Goal: Task Accomplishment & Management: Manage account settings

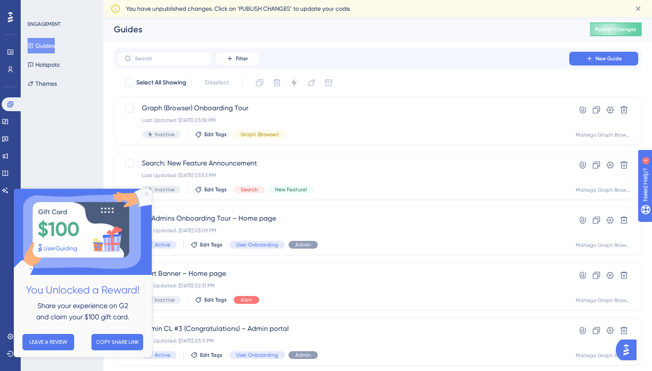
click at [147, 195] on icon "Close Preview" at bounding box center [146, 193] width 3 height 3
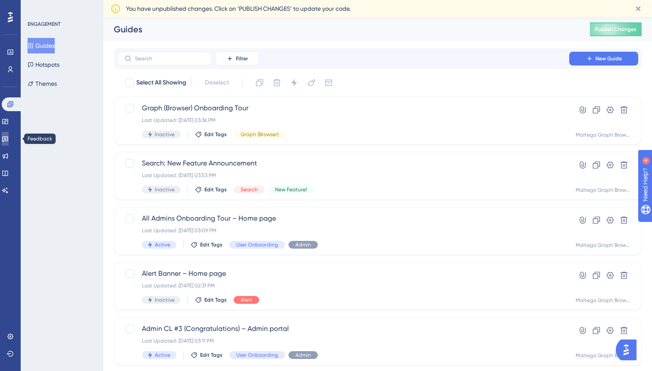
click at [9, 134] on link at bounding box center [5, 139] width 7 height 14
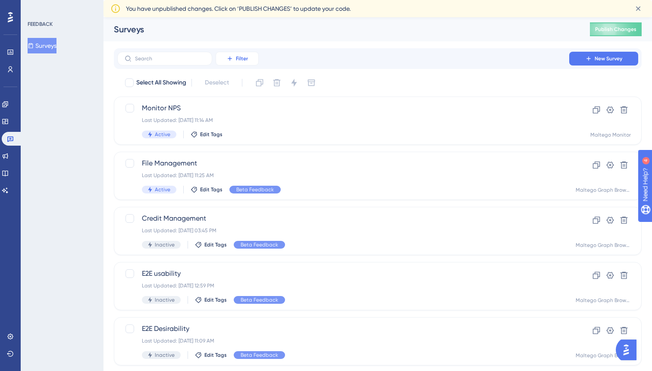
click at [239, 57] on span "Filter" at bounding box center [242, 58] width 12 height 7
click at [245, 119] on span "Containers" at bounding box center [243, 118] width 30 height 10
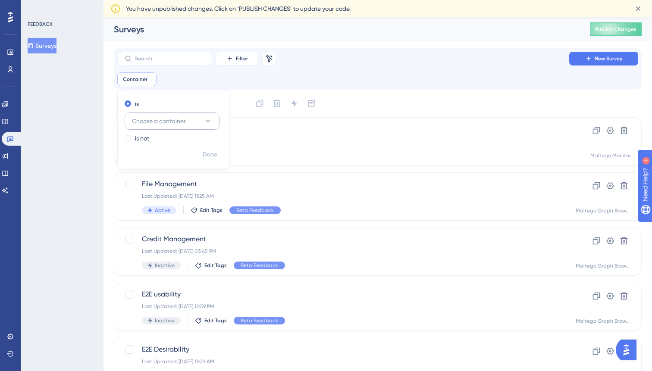
click at [166, 124] on span "Choose a container" at bounding box center [159, 121] width 54 height 10
click at [162, 190] on span "Maltego Monitor" at bounding box center [159, 191] width 45 height 10
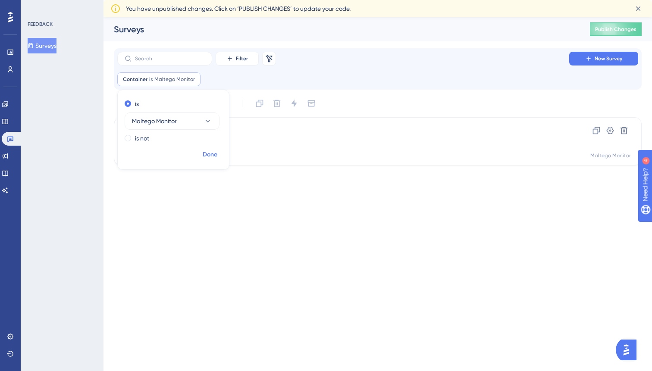
click at [216, 152] on span "Done" at bounding box center [210, 155] width 15 height 10
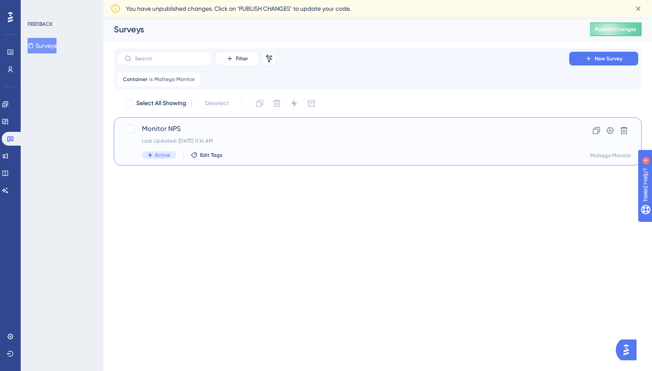
click at [385, 153] on div "Active Edit Tags" at bounding box center [343, 155] width 403 height 8
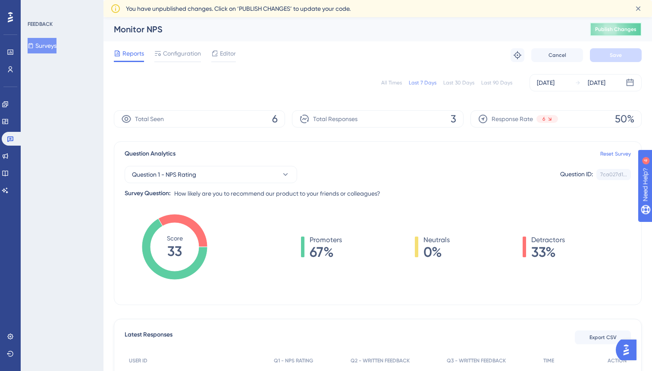
click at [597, 30] on span "Publish Changes" at bounding box center [615, 29] width 41 height 7
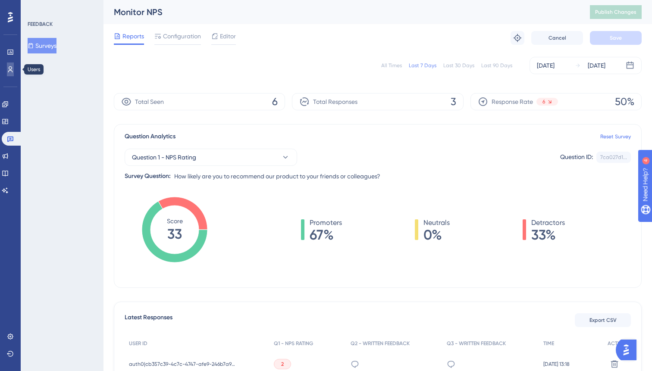
click at [10, 68] on icon at bounding box center [10, 69] width 7 height 7
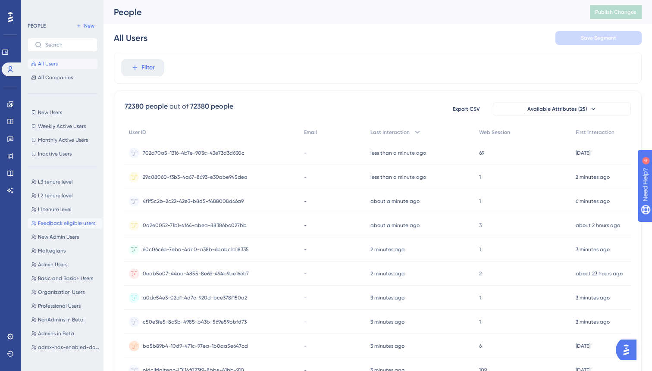
click at [63, 224] on span "Feedback eligible users" at bounding box center [66, 223] width 57 height 7
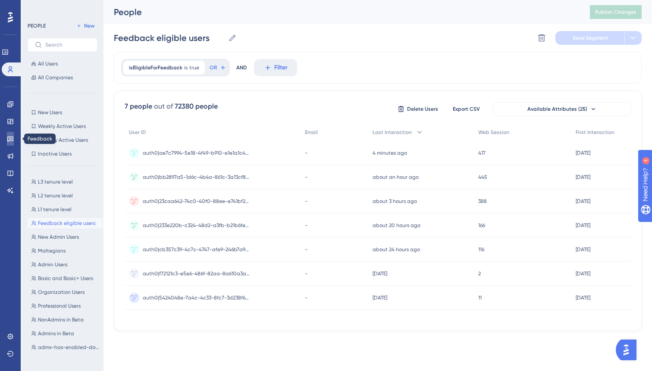
click at [11, 134] on link at bounding box center [10, 139] width 7 height 14
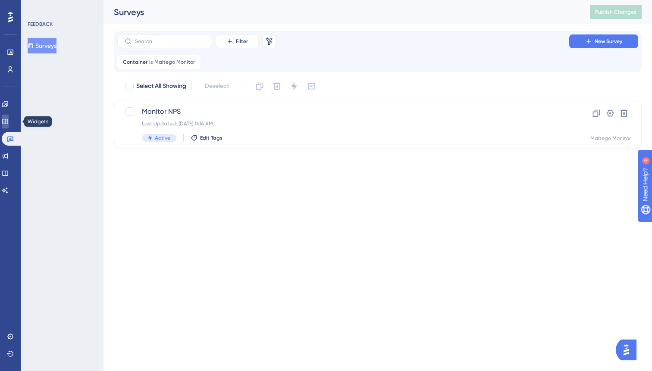
click at [7, 124] on icon at bounding box center [5, 121] width 6 height 5
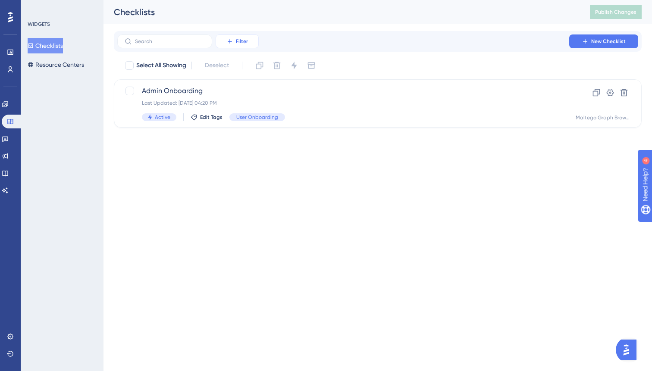
click at [240, 41] on span "Filter" at bounding box center [242, 41] width 12 height 7
click at [242, 98] on span "Containers" at bounding box center [243, 100] width 30 height 10
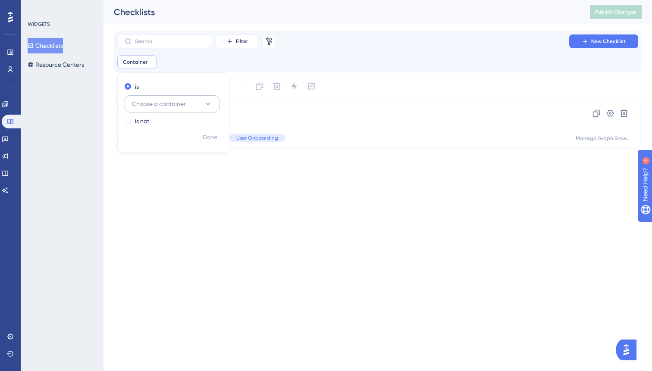
click at [180, 107] on span "Choose a container" at bounding box center [159, 104] width 54 height 10
click at [173, 171] on span "Maltego Monitor" at bounding box center [159, 174] width 45 height 10
checkbox input "true"
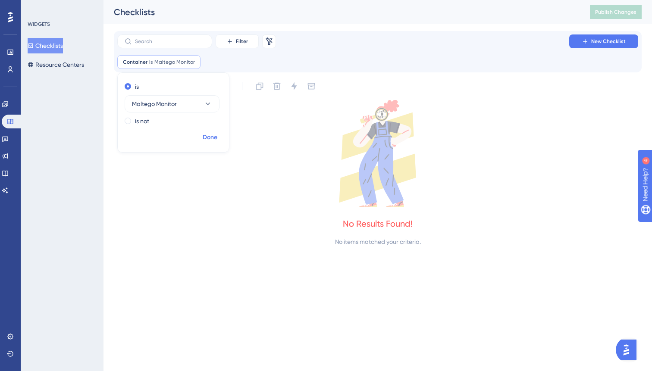
click at [215, 140] on span "Done" at bounding box center [210, 137] width 15 height 10
click at [9, 107] on link at bounding box center [5, 105] width 7 height 14
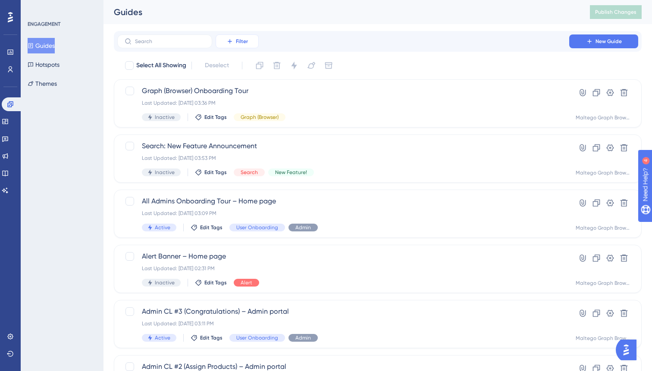
click at [238, 42] on span "Filter" at bounding box center [242, 41] width 12 height 7
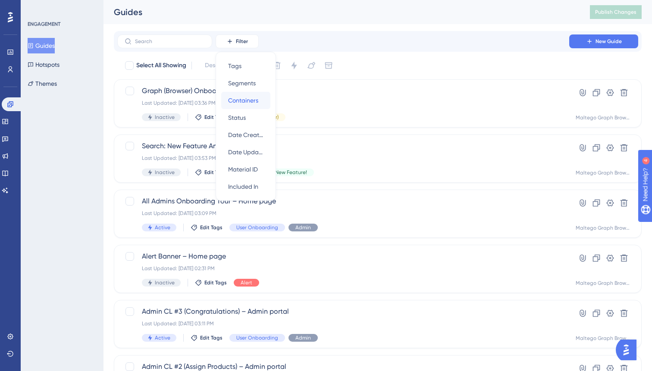
click at [251, 96] on span "Containers" at bounding box center [243, 100] width 30 height 10
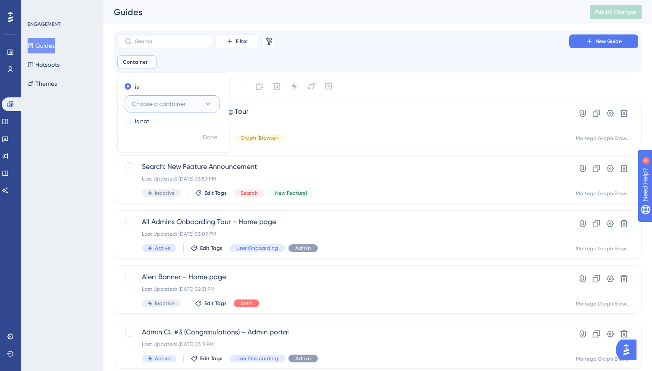
click at [167, 101] on span "Choose a container" at bounding box center [159, 104] width 54 height 10
click at [164, 172] on span "Maltego Monitor" at bounding box center [159, 174] width 45 height 10
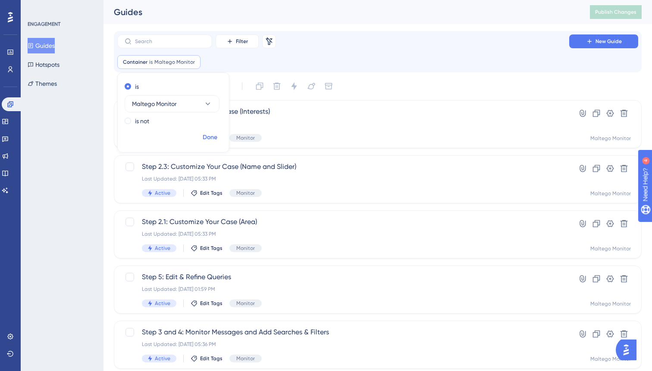
click at [213, 136] on span "Done" at bounding box center [210, 137] width 15 height 10
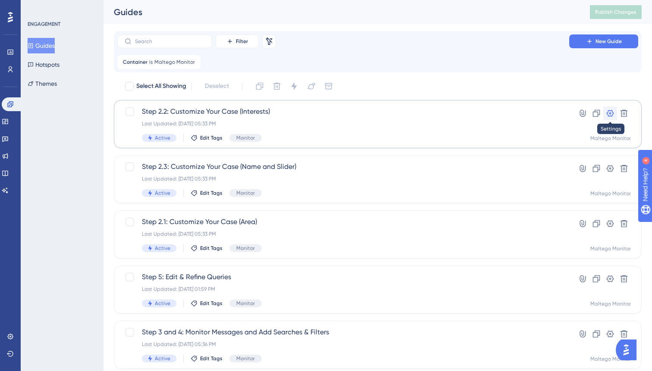
click at [612, 113] on icon at bounding box center [610, 113] width 9 height 9
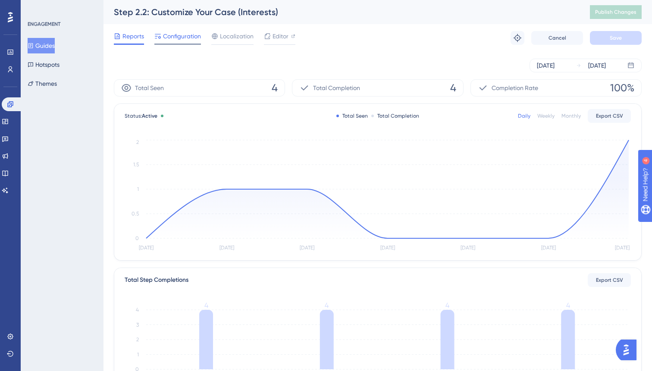
click at [185, 38] on span "Configuration" at bounding box center [182, 36] width 38 height 10
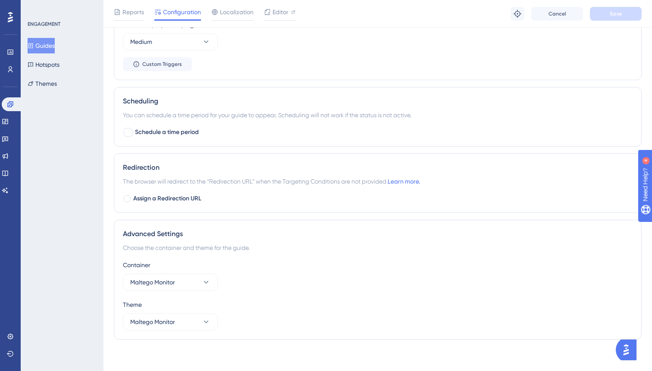
scroll to position [489, 0]
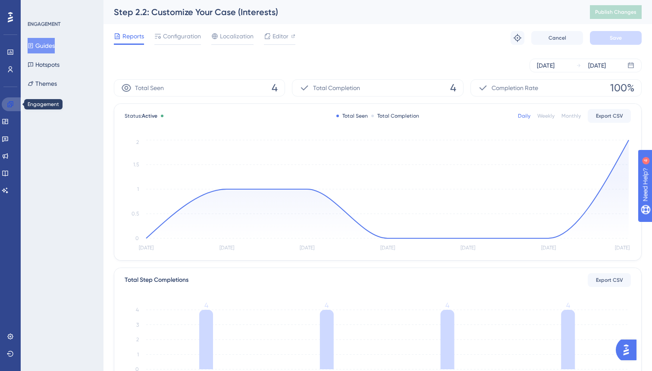
click at [10, 102] on icon at bounding box center [10, 104] width 7 height 7
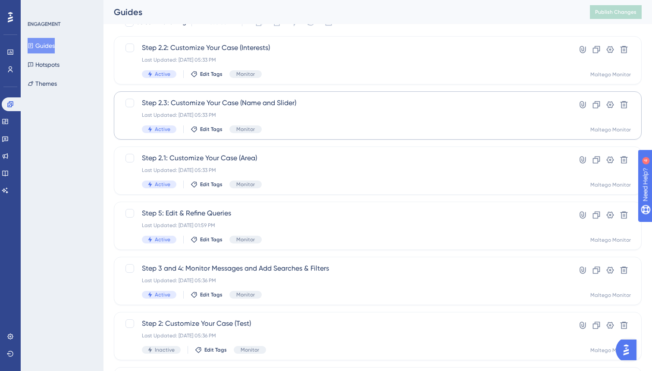
scroll to position [191, 0]
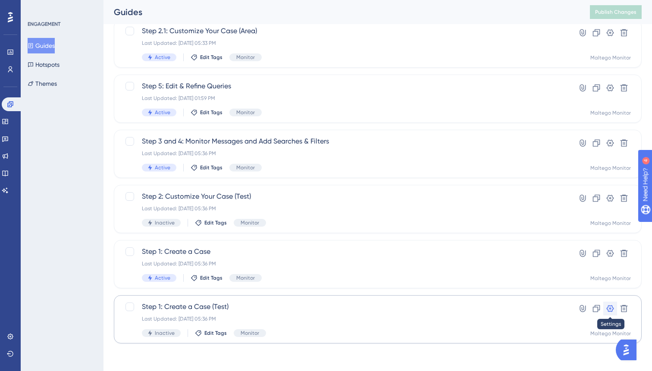
click at [611, 308] on icon at bounding box center [610, 308] width 7 height 7
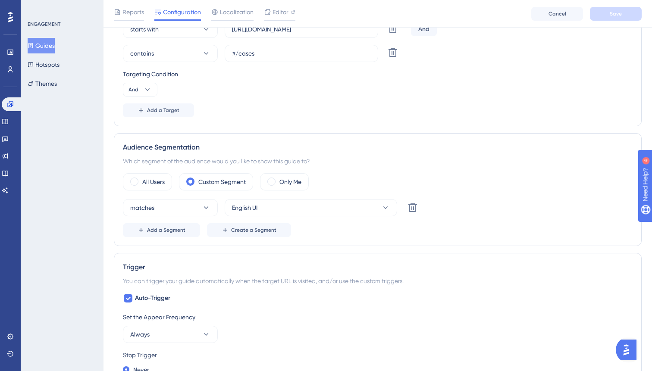
scroll to position [270, 0]
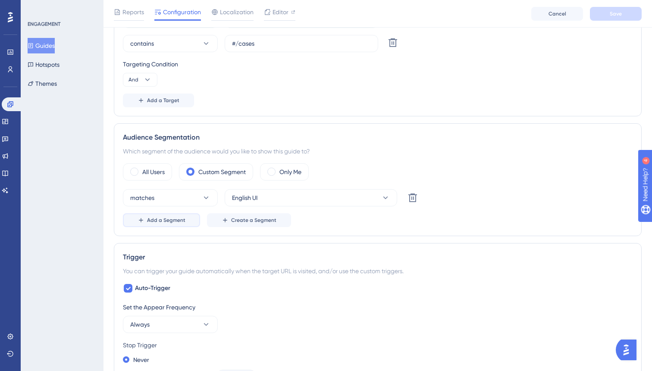
click at [176, 220] on span "Add a Segment" at bounding box center [166, 220] width 38 height 7
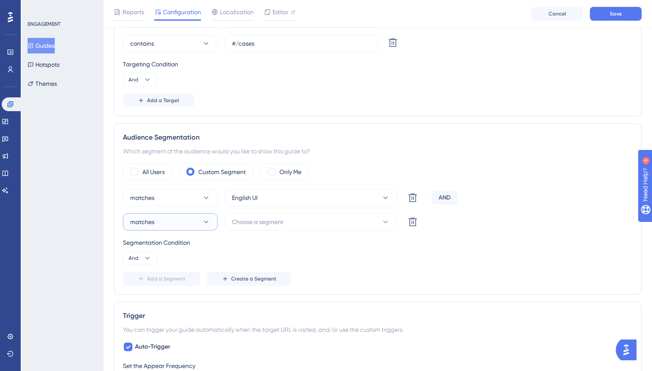
click at [187, 221] on button "matches" at bounding box center [170, 222] width 95 height 17
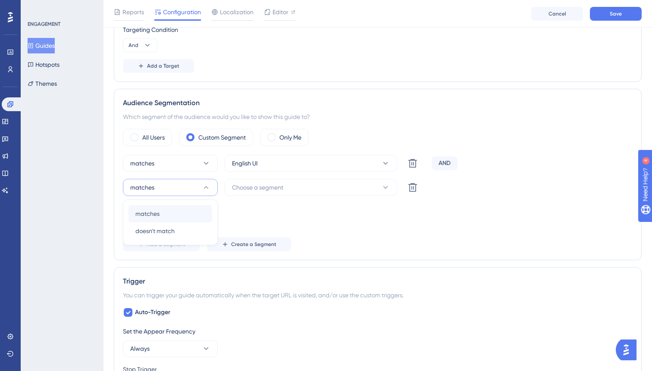
scroll to position [311, 0]
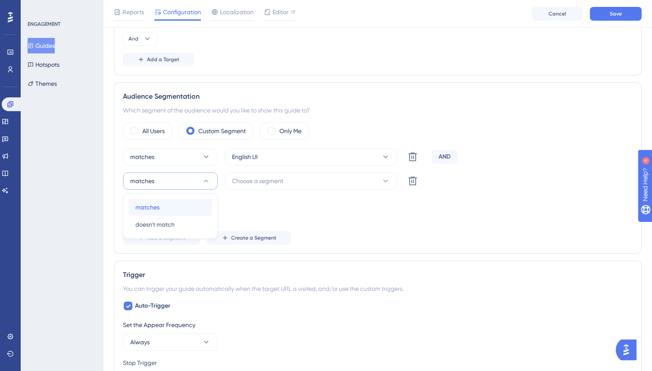
click at [161, 211] on div "matches matches" at bounding box center [170, 207] width 70 height 17
click at [257, 180] on span "Choose a segment" at bounding box center [257, 181] width 51 height 10
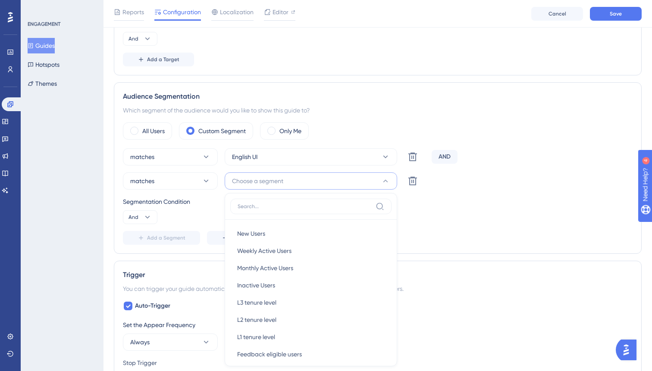
scroll to position [404, 0]
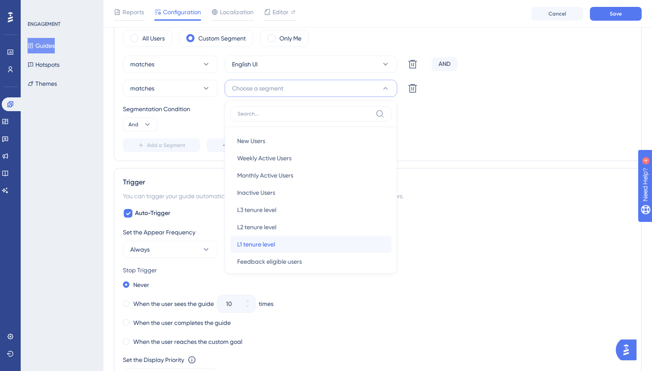
click at [255, 244] on span "L1 tenure level" at bounding box center [256, 244] width 38 height 10
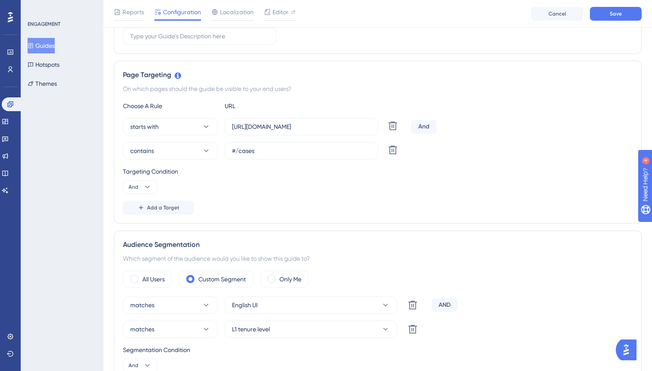
scroll to position [164, 0]
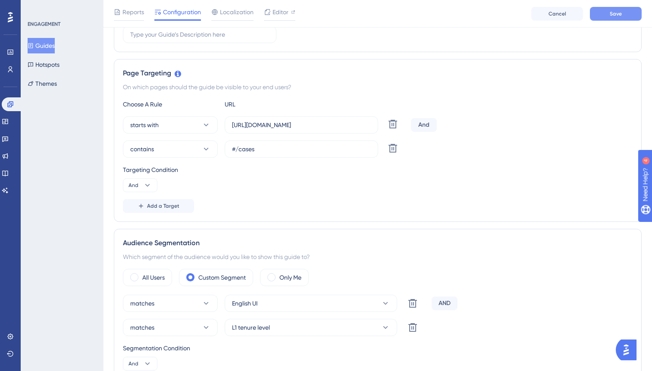
click at [612, 12] on span "Save" at bounding box center [616, 13] width 12 height 7
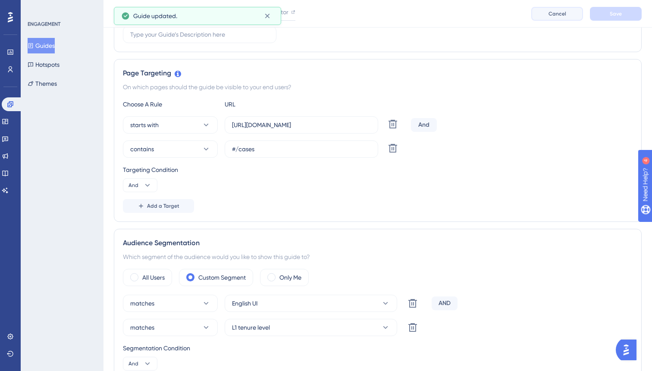
click at [561, 11] on span "Cancel" at bounding box center [558, 13] width 18 height 7
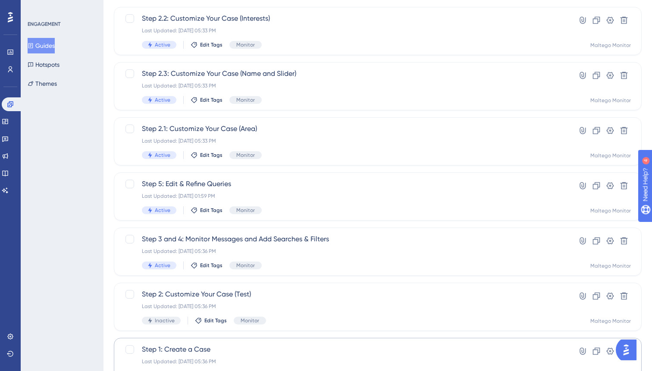
scroll to position [191, 0]
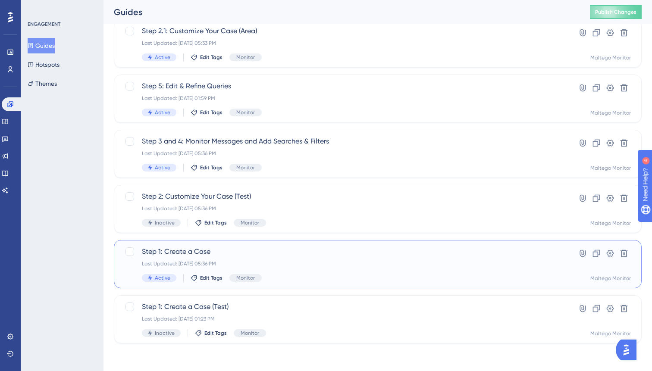
click at [302, 255] on span "Step 1: Create a Case" at bounding box center [343, 252] width 403 height 10
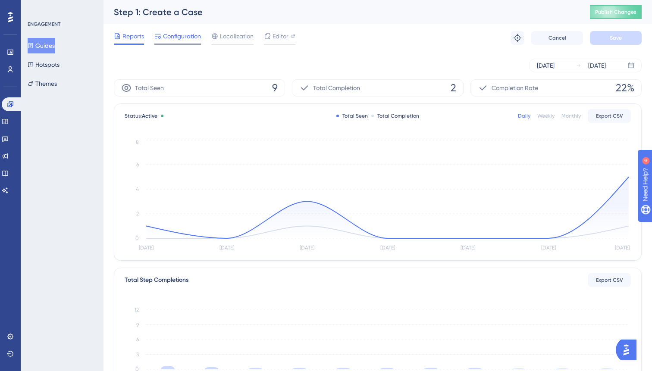
click at [183, 42] on div "Configuration" at bounding box center [177, 38] width 47 height 14
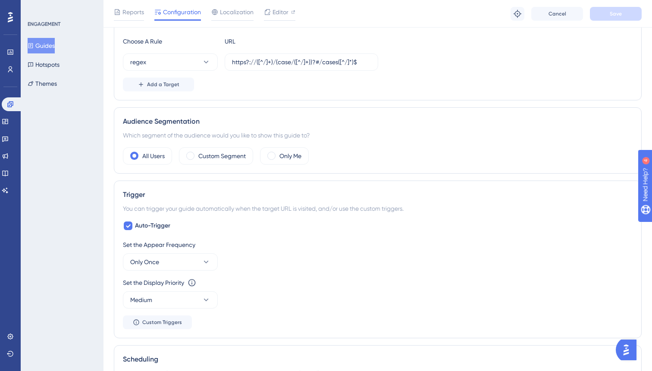
scroll to position [229, 0]
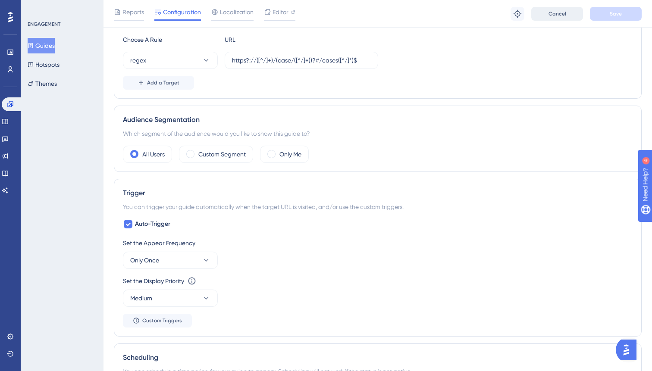
click at [566, 12] on button "Cancel" at bounding box center [558, 14] width 52 height 14
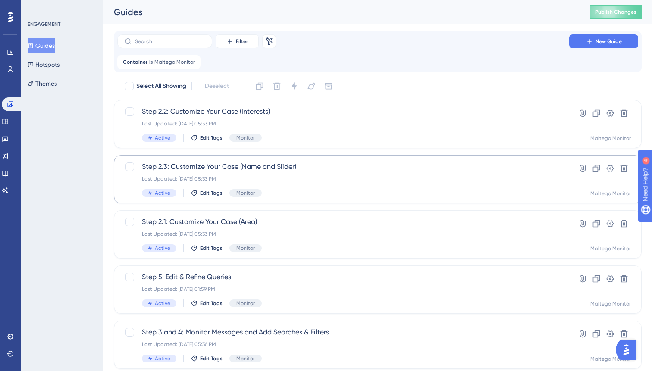
scroll to position [191, 0]
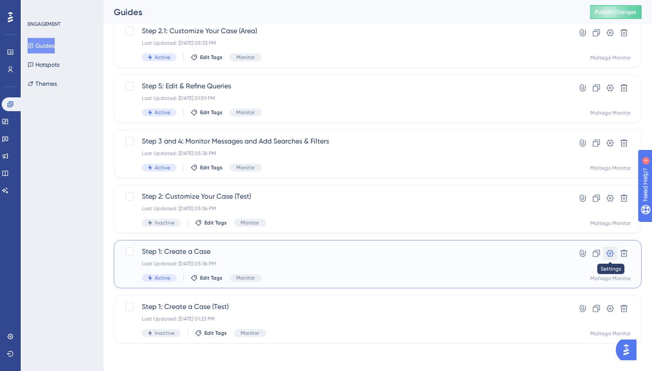
click at [610, 253] on icon at bounding box center [610, 253] width 7 height 7
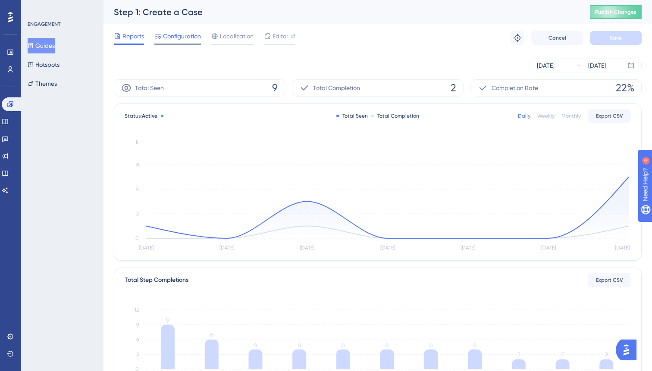
click at [182, 31] on span "Configuration" at bounding box center [182, 36] width 38 height 10
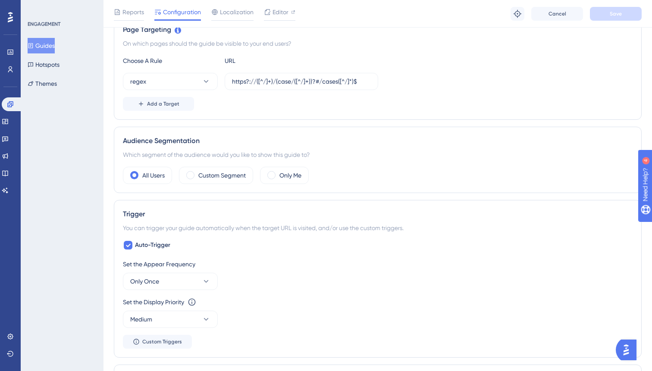
scroll to position [212, 0]
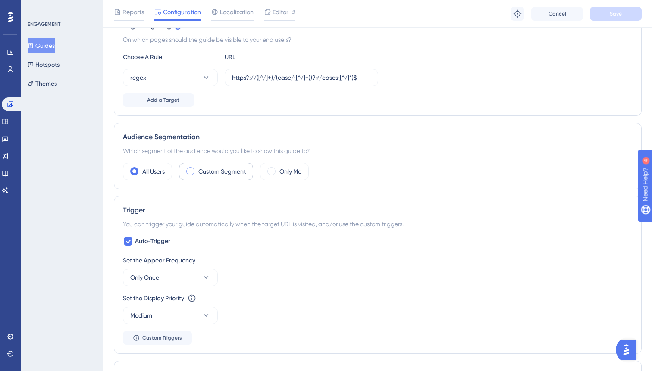
click at [200, 174] on label "Custom Segment" at bounding box center [221, 172] width 47 height 10
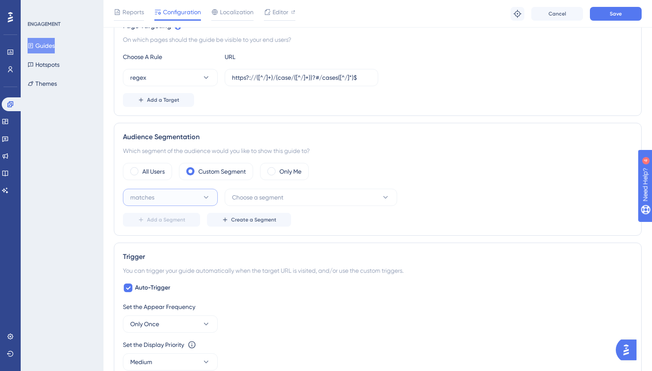
click at [174, 197] on button "matches" at bounding box center [170, 197] width 95 height 17
click at [158, 222] on span "matches" at bounding box center [147, 224] width 24 height 10
click at [249, 197] on span "Choose a segment" at bounding box center [257, 197] width 51 height 10
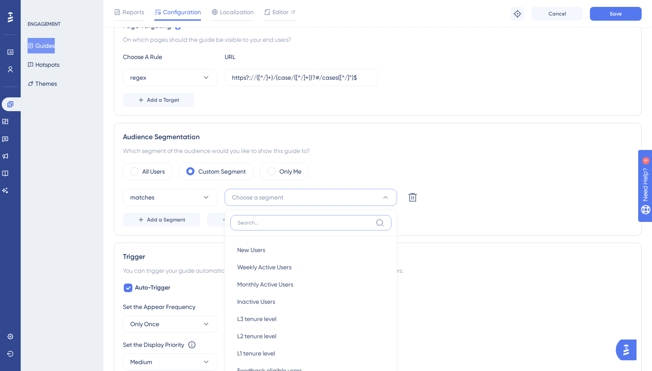
scroll to position [322, 0]
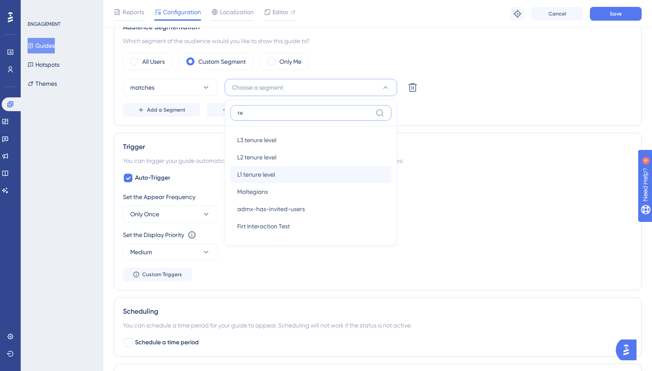
type input "te"
click at [282, 173] on div "L1 tenure level L1 tenure level" at bounding box center [311, 174] width 148 height 17
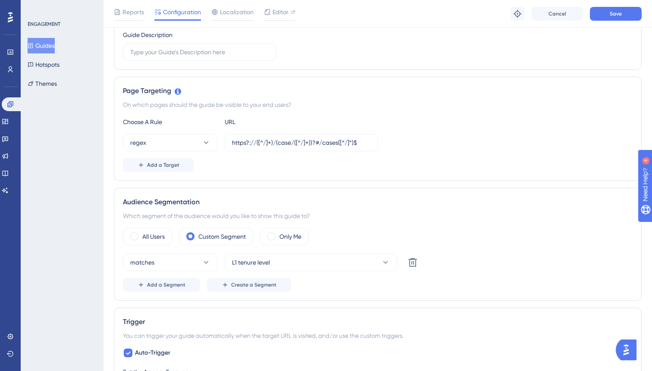
scroll to position [147, 0]
click at [608, 13] on button "Save" at bounding box center [616, 14] width 52 height 14
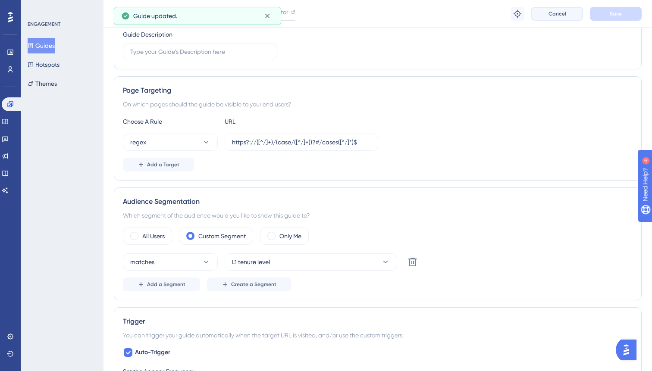
click at [554, 20] on button "Cancel" at bounding box center [558, 14] width 52 height 14
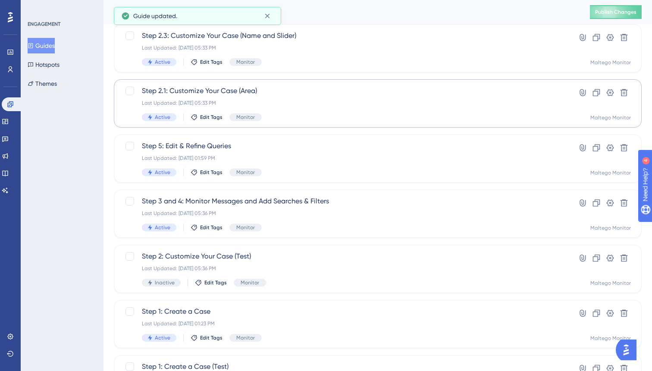
scroll to position [191, 0]
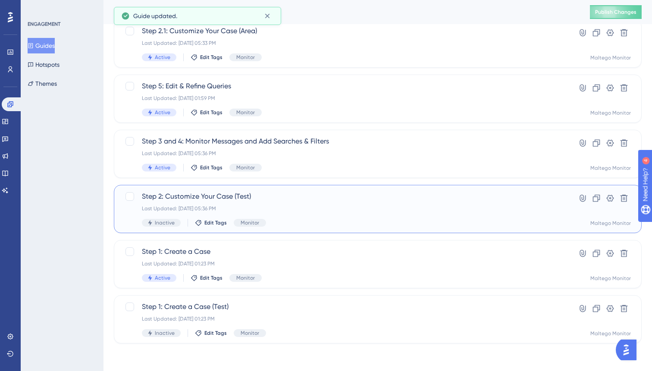
click at [302, 202] on div "Step 2: Customize Your Case (Test) Last Updated: [DATE] 05:36 PM Inactive Edit …" at bounding box center [343, 209] width 403 height 35
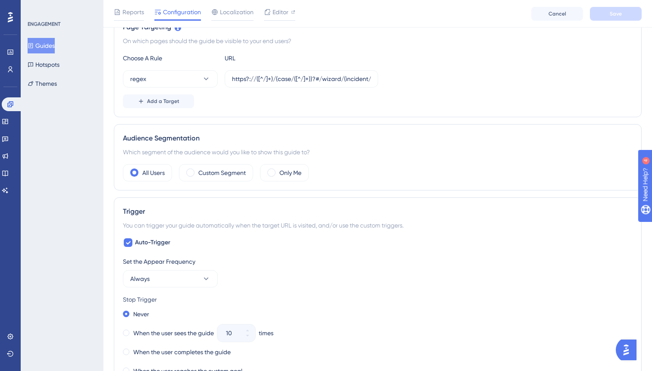
scroll to position [211, 0]
click at [551, 16] on span "Cancel" at bounding box center [558, 13] width 18 height 7
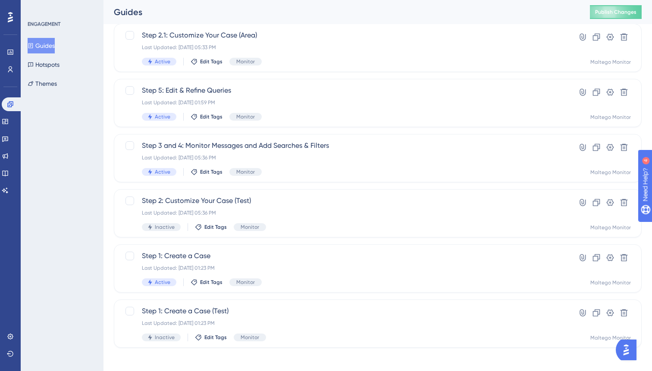
scroll to position [191, 0]
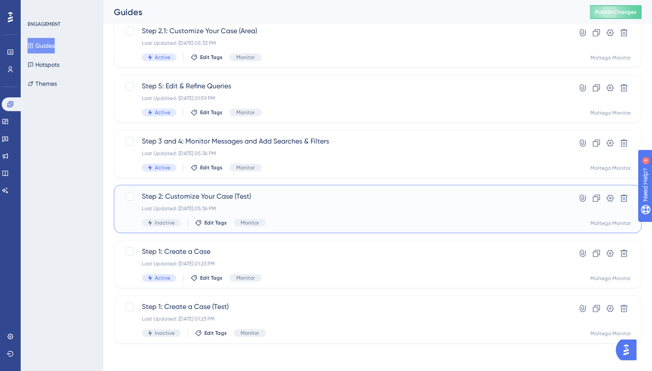
click at [318, 194] on span "Step 2: Customize Your Case (Test)" at bounding box center [343, 197] width 403 height 10
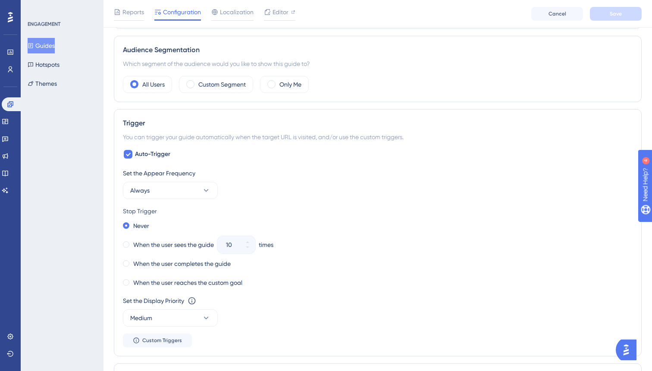
scroll to position [318, 0]
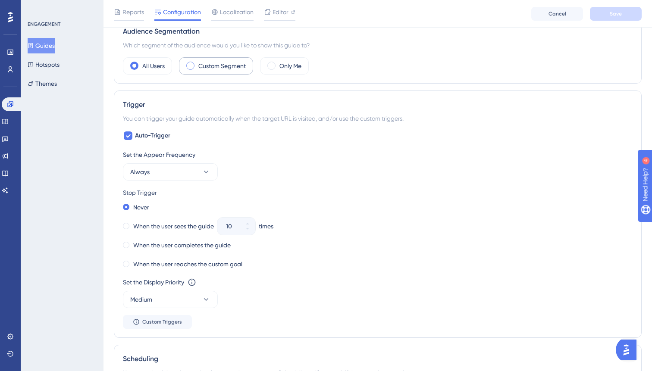
click at [229, 68] on label "Custom Segment" at bounding box center [221, 66] width 47 height 10
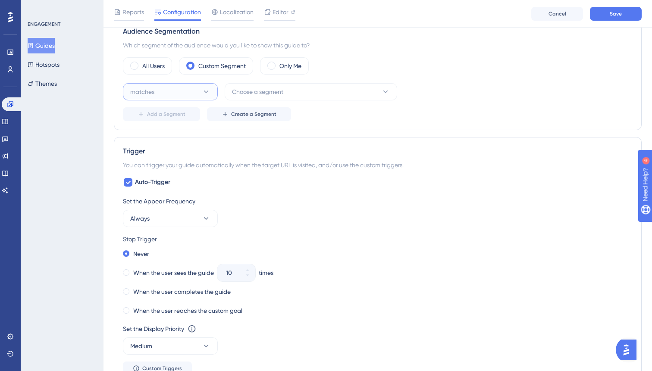
click at [188, 92] on button "matches" at bounding box center [170, 91] width 95 height 17
click at [172, 112] on div "matches matches" at bounding box center [170, 118] width 70 height 17
click at [255, 94] on span "Choose a segment" at bounding box center [257, 92] width 51 height 10
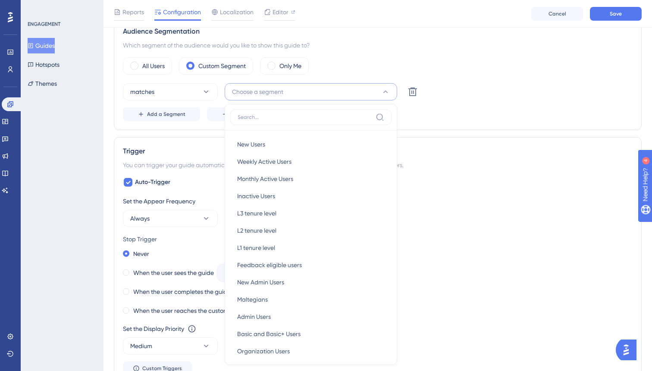
scroll to position [366, 0]
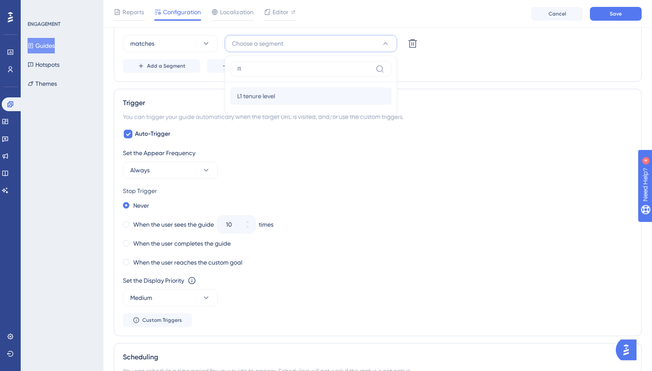
type input "l1"
click at [276, 94] on div "L1 tenure level L1 tenure level" at bounding box center [311, 96] width 148 height 17
click at [600, 12] on button "Save" at bounding box center [616, 14] width 52 height 14
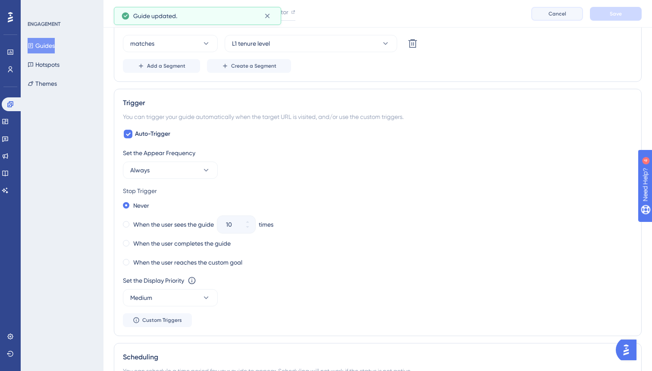
click at [557, 19] on button "Cancel" at bounding box center [558, 14] width 52 height 14
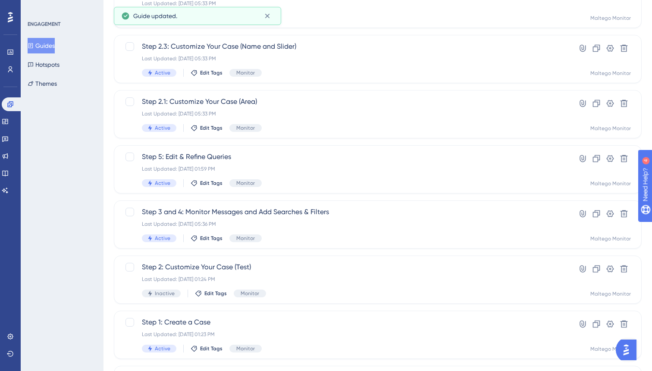
scroll to position [191, 0]
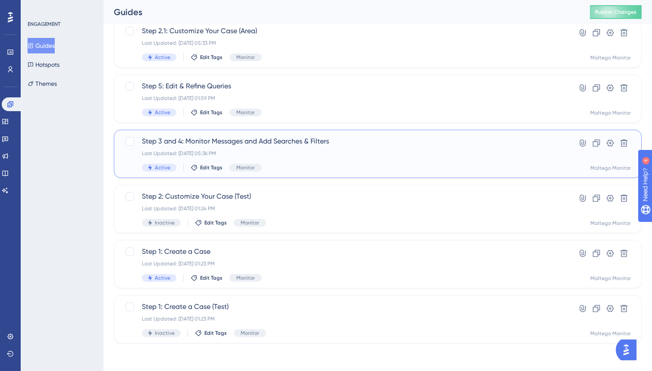
click at [389, 157] on div "Last Updated: [DATE] 05:36 PM" at bounding box center [343, 153] width 403 height 7
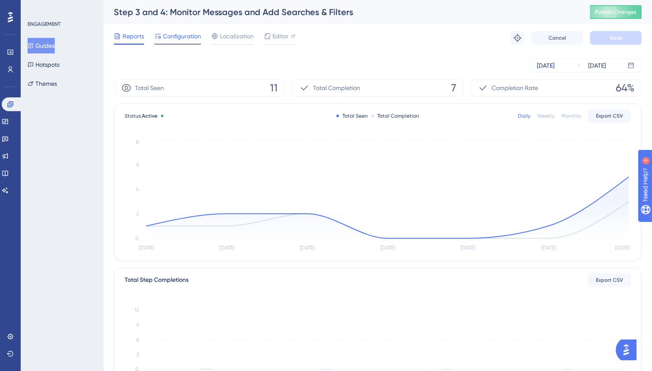
click at [188, 37] on span "Configuration" at bounding box center [182, 36] width 38 height 10
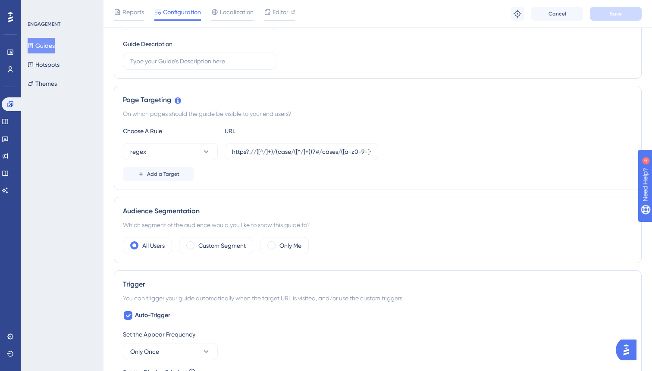
scroll to position [244, 0]
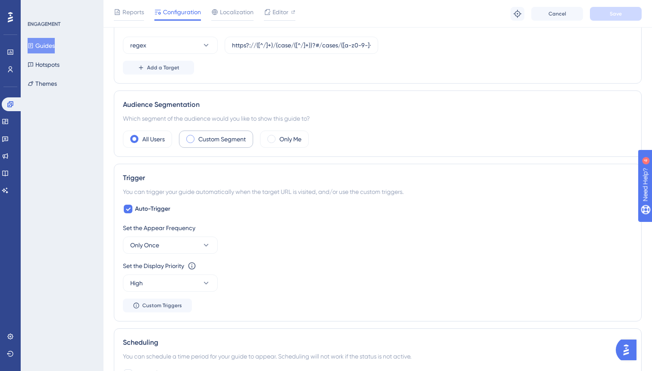
click at [218, 141] on label "Custom Segment" at bounding box center [221, 139] width 47 height 10
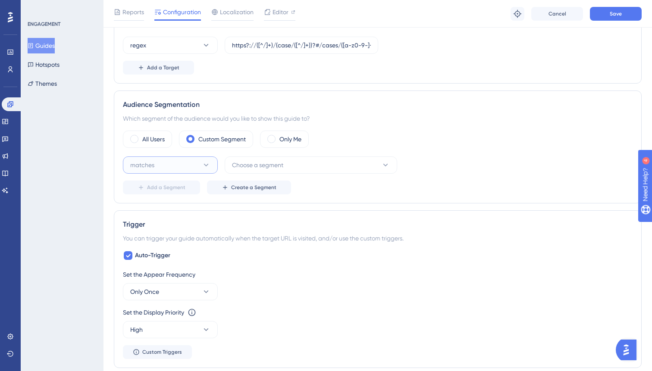
click at [184, 167] on button "matches" at bounding box center [170, 165] width 95 height 17
click at [168, 188] on div "matches matches" at bounding box center [170, 191] width 70 height 17
click at [263, 166] on span "Choose a segment" at bounding box center [257, 165] width 51 height 10
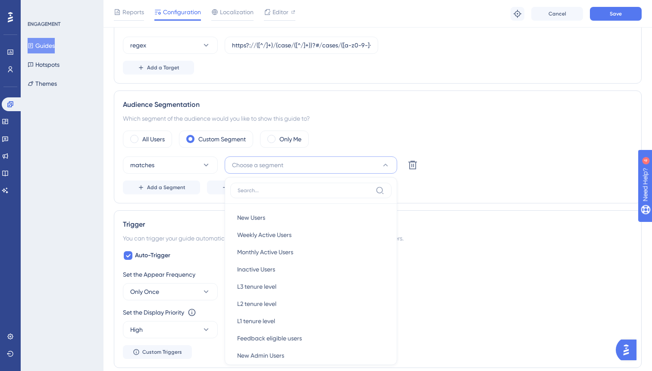
scroll to position [329, 0]
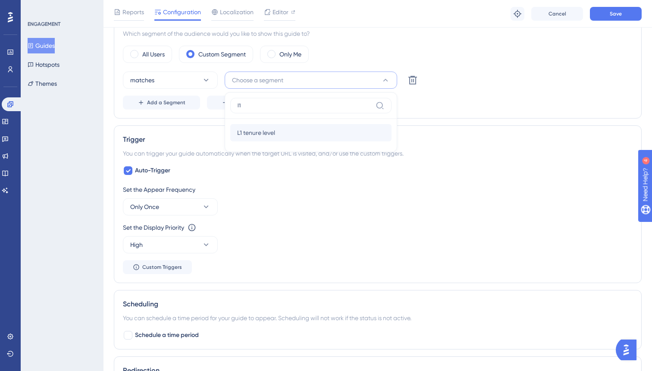
type input "l1"
click at [272, 132] on span "L1 tenure level" at bounding box center [256, 133] width 38 height 10
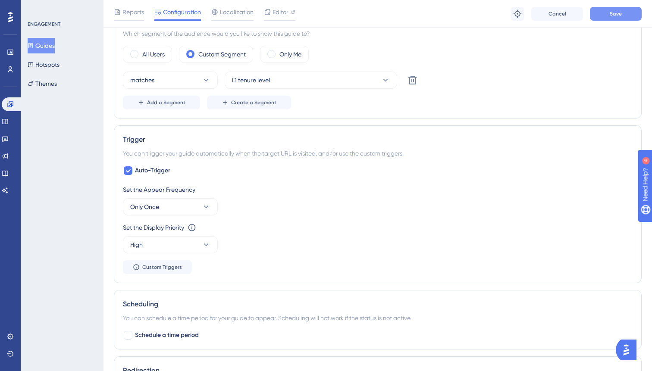
click at [608, 13] on button "Save" at bounding box center [616, 14] width 52 height 14
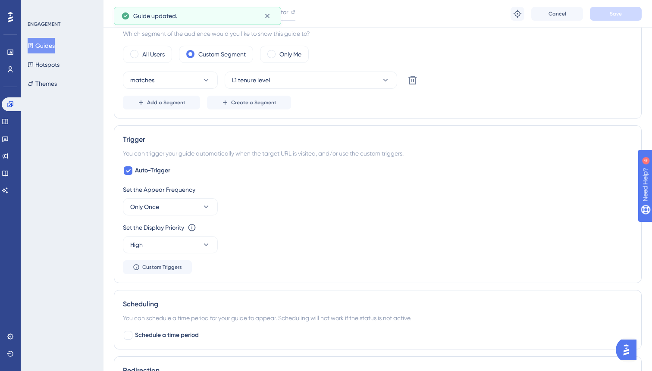
scroll to position [0, 0]
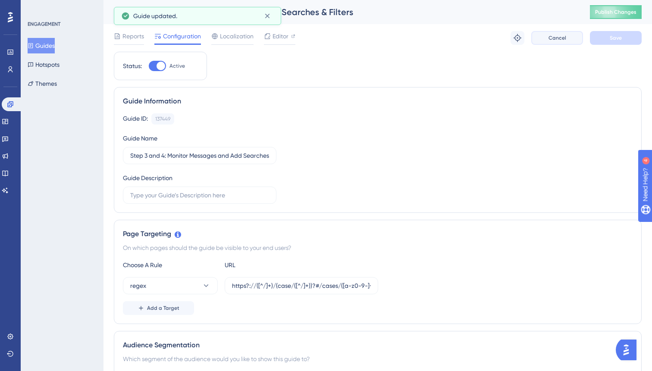
click at [551, 36] on span "Cancel" at bounding box center [558, 38] width 18 height 7
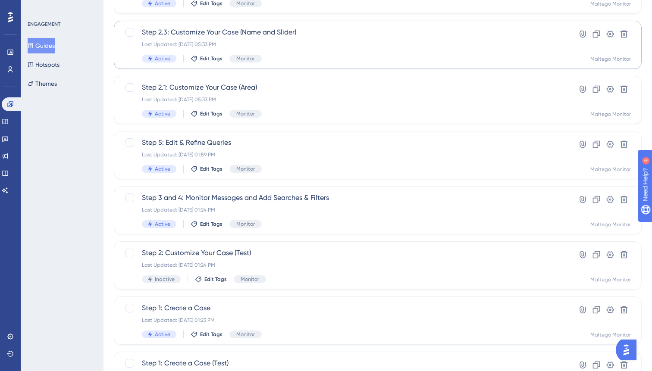
scroll to position [191, 0]
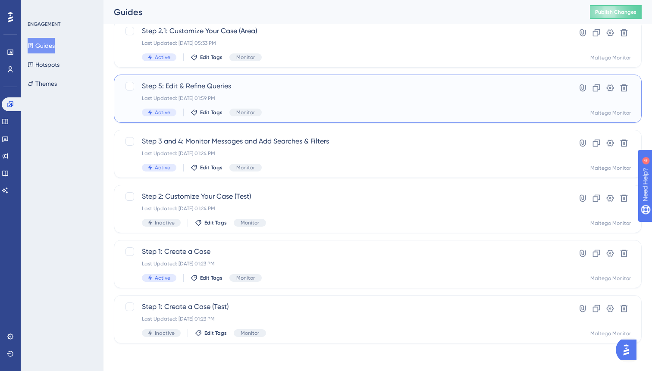
click at [340, 94] on div "Step 5: Edit & Refine Queries Last Updated: [DATE] 01:59 PM Active Edit Tags Mo…" at bounding box center [343, 98] width 403 height 35
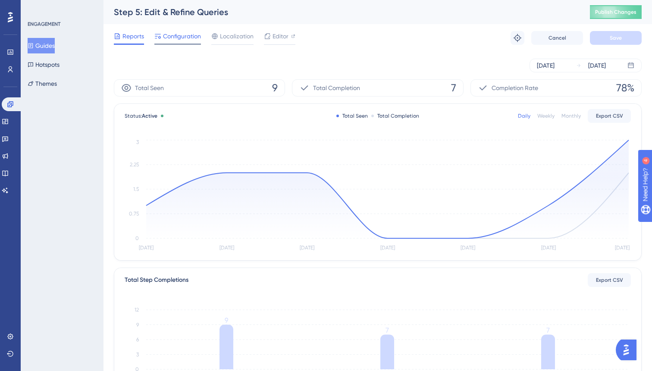
click at [184, 34] on span "Configuration" at bounding box center [182, 36] width 38 height 10
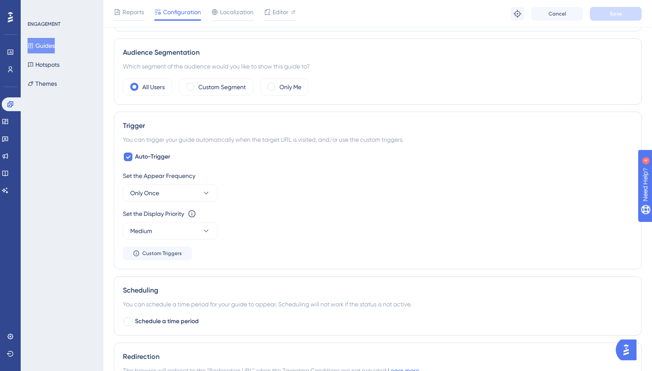
scroll to position [335, 0]
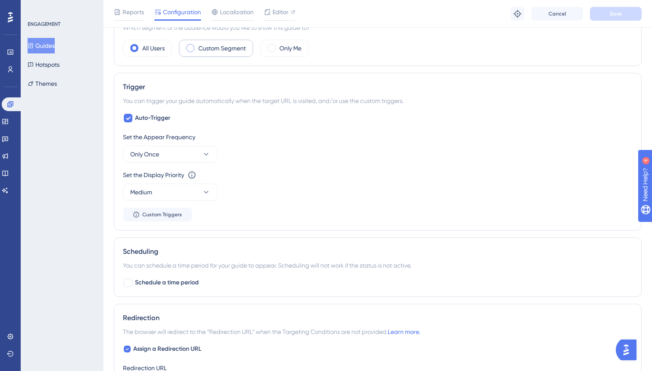
click at [232, 44] on label "Custom Segment" at bounding box center [221, 48] width 47 height 10
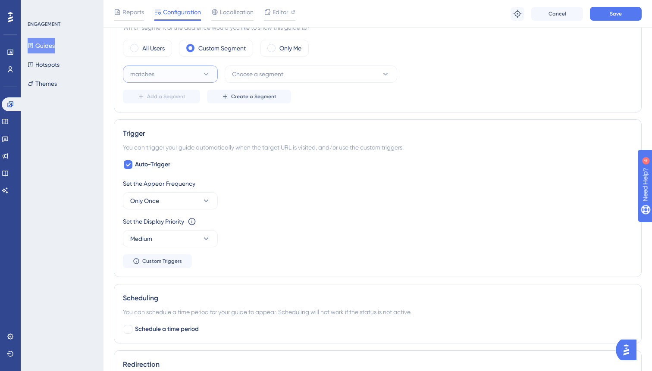
click at [195, 70] on button "matches" at bounding box center [170, 74] width 95 height 17
click at [171, 95] on div "matches matches" at bounding box center [170, 100] width 70 height 17
click at [288, 76] on button "Choose a segment" at bounding box center [311, 74] width 173 height 17
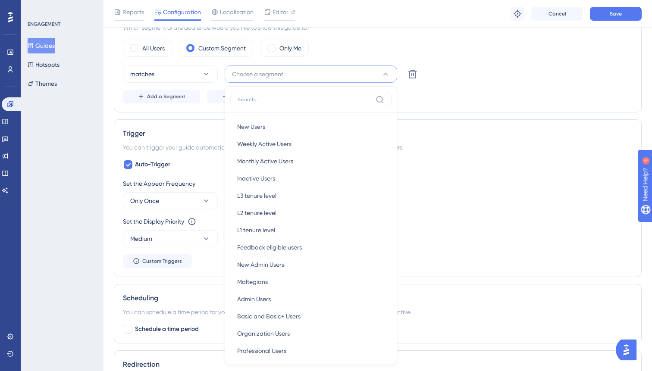
scroll to position [375, 0]
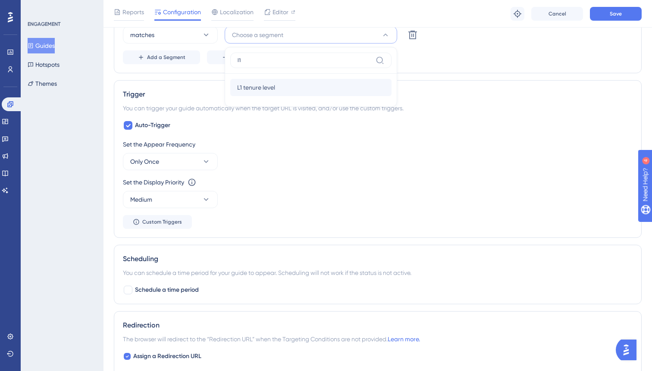
type input "l1"
click at [293, 91] on div "L1 tenure level L1 tenure level" at bounding box center [311, 87] width 148 height 17
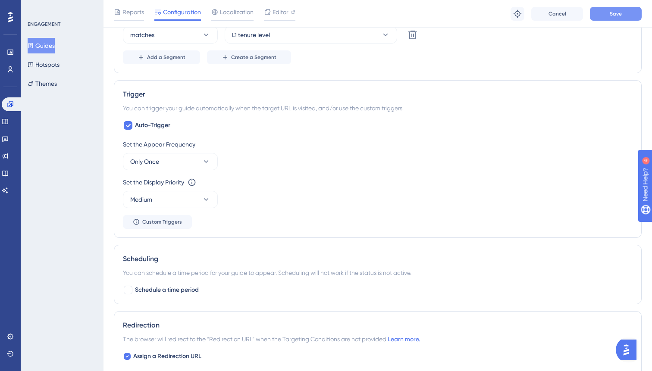
click at [605, 16] on button "Save" at bounding box center [616, 14] width 52 height 14
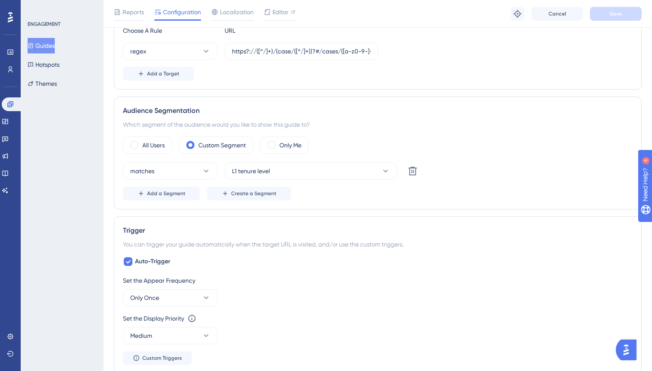
scroll to position [214, 0]
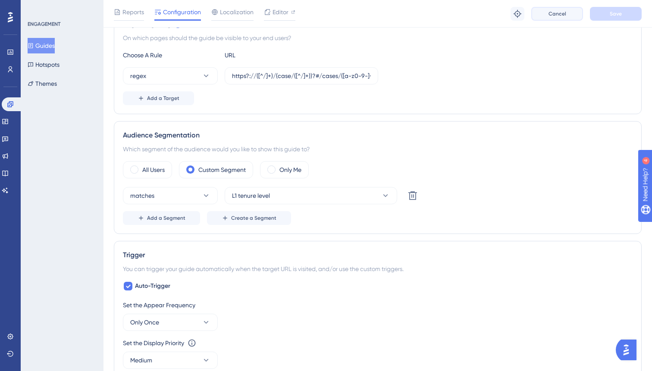
click at [561, 13] on span "Cancel" at bounding box center [558, 13] width 18 height 7
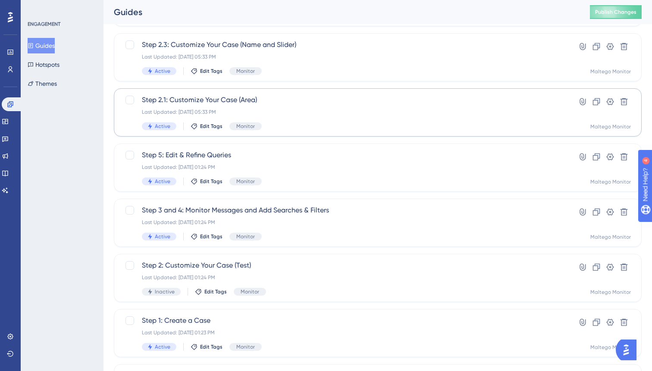
scroll to position [135, 0]
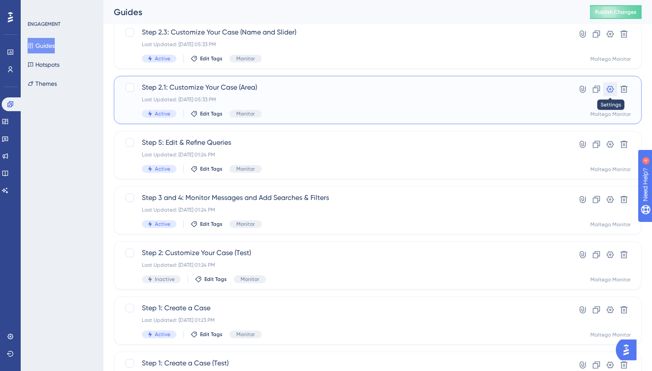
click at [608, 89] on icon at bounding box center [610, 89] width 9 height 9
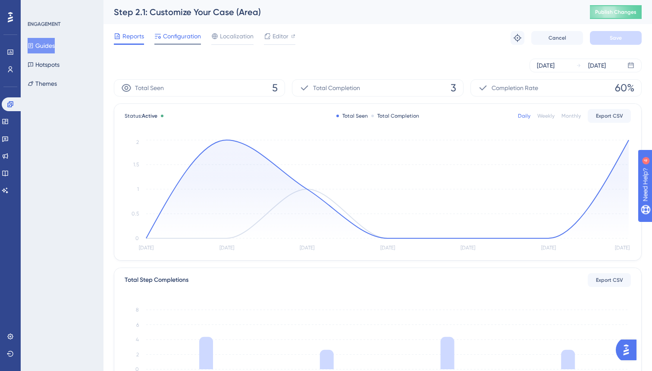
click at [188, 40] on span "Configuration" at bounding box center [182, 36] width 38 height 10
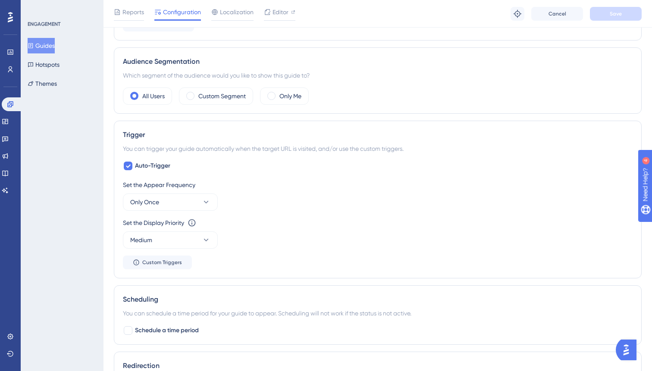
scroll to position [310, 0]
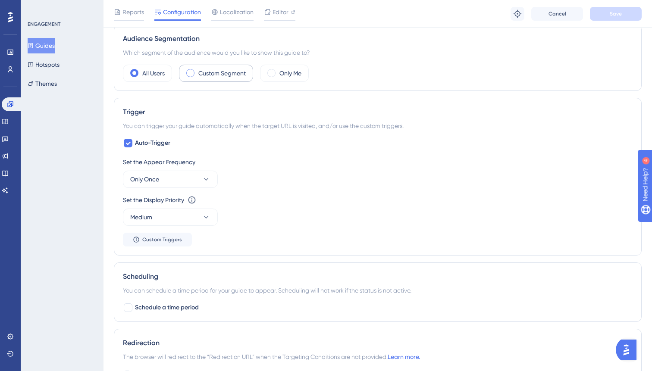
click at [235, 71] on label "Custom Segment" at bounding box center [221, 73] width 47 height 10
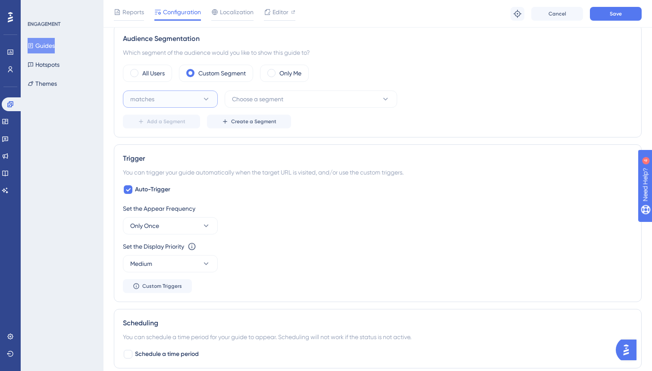
click at [186, 99] on button "matches" at bounding box center [170, 99] width 95 height 17
click at [161, 125] on div "matches matches" at bounding box center [170, 125] width 70 height 17
click at [266, 101] on span "Choose a segment" at bounding box center [257, 99] width 51 height 10
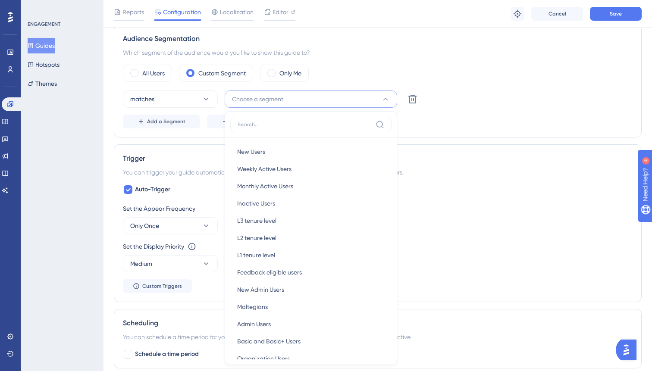
scroll to position [361, 0]
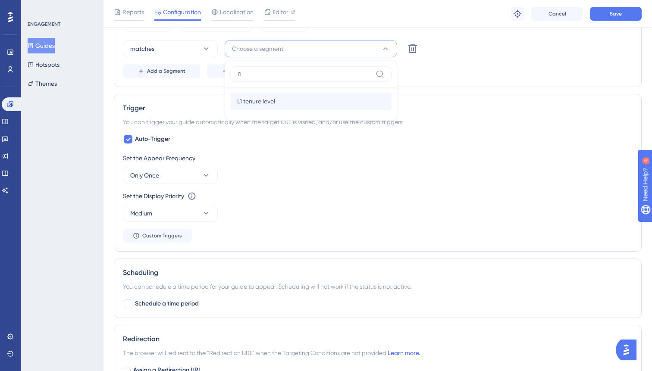
type input "l1"
click at [282, 104] on div "L1 tenure level L1 tenure level" at bounding box center [311, 101] width 148 height 17
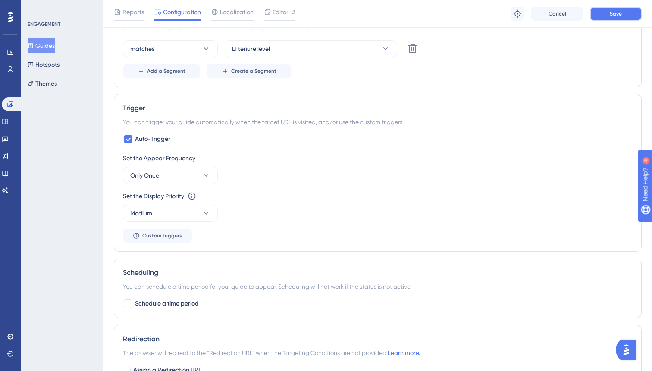
click at [614, 11] on span "Save" at bounding box center [616, 13] width 12 height 7
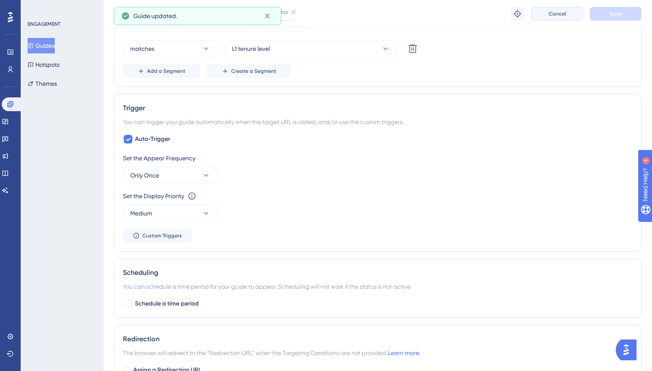
click at [551, 13] on span "Cancel" at bounding box center [558, 13] width 18 height 7
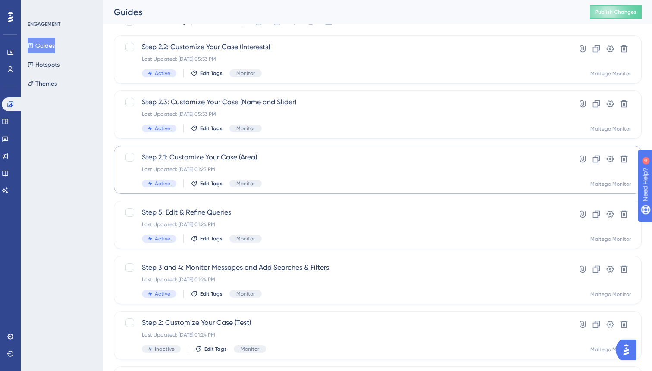
scroll to position [48, 0]
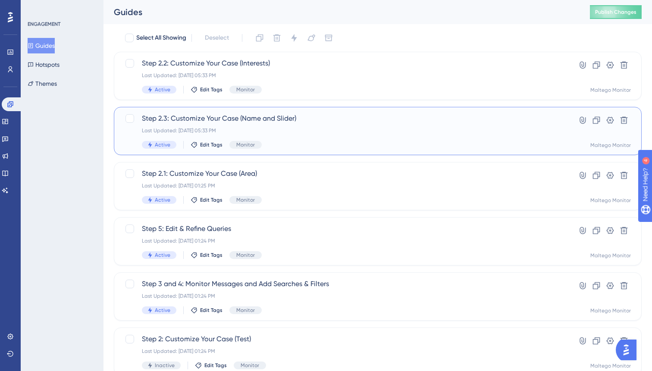
click at [331, 136] on div "Step 2.3: Customize Your Case (Name and Slider) Last Updated: [DATE] 05:33 PM A…" at bounding box center [343, 130] width 403 height 35
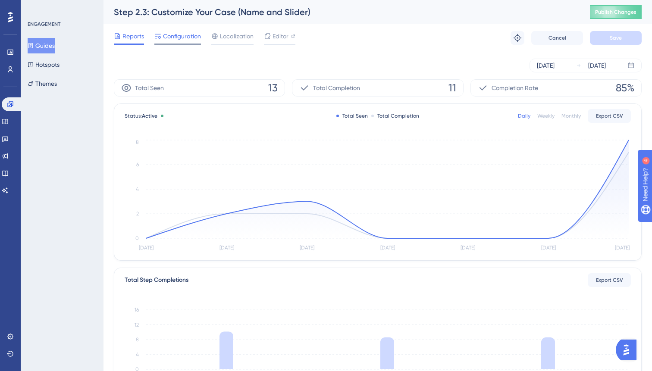
click at [198, 42] on div "Configuration" at bounding box center [177, 38] width 47 height 14
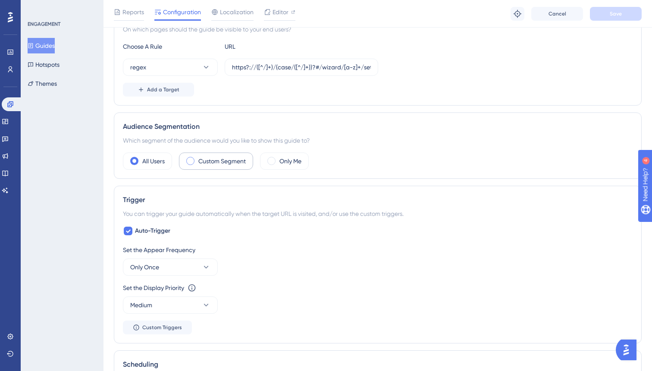
scroll to position [227, 0]
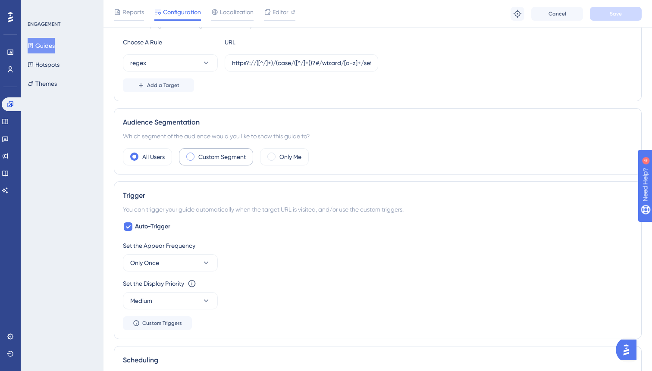
click at [213, 156] on label "Custom Segment" at bounding box center [221, 157] width 47 height 10
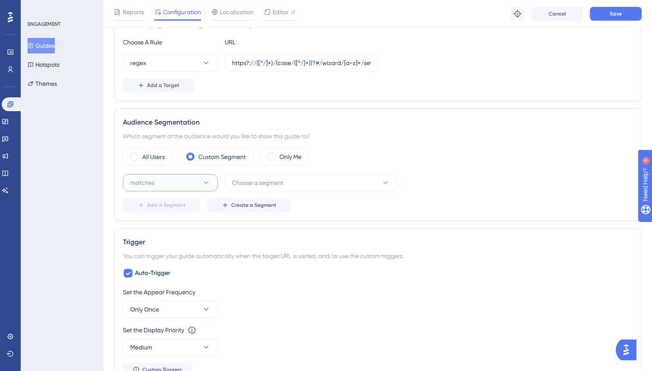
click at [192, 179] on button "matches" at bounding box center [170, 182] width 95 height 17
click at [161, 208] on div "matches matches" at bounding box center [170, 209] width 70 height 17
click at [276, 186] on span "Choose a segment" at bounding box center [257, 183] width 51 height 10
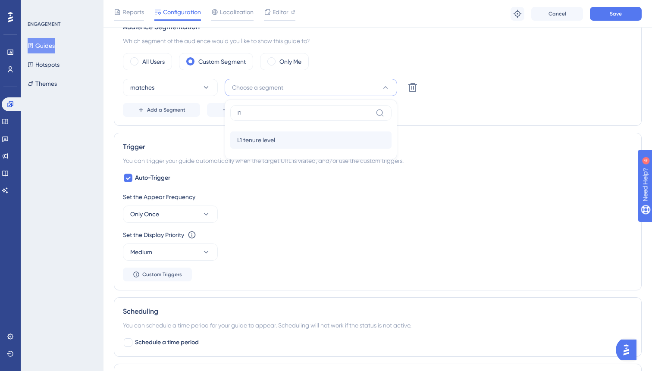
type input "l1"
click at [280, 140] on div "L1 tenure level L1 tenure level" at bounding box center [311, 140] width 148 height 17
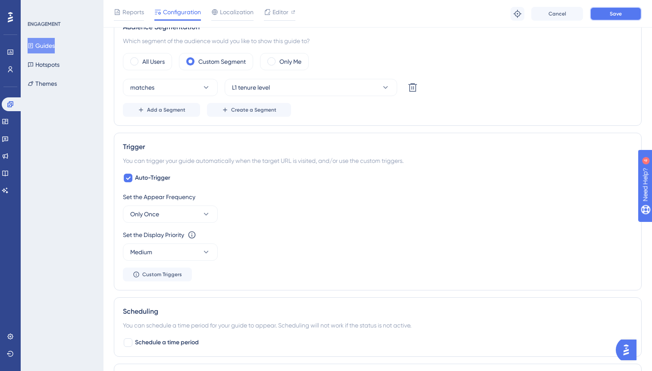
click at [622, 10] on span "Save" at bounding box center [616, 13] width 12 height 7
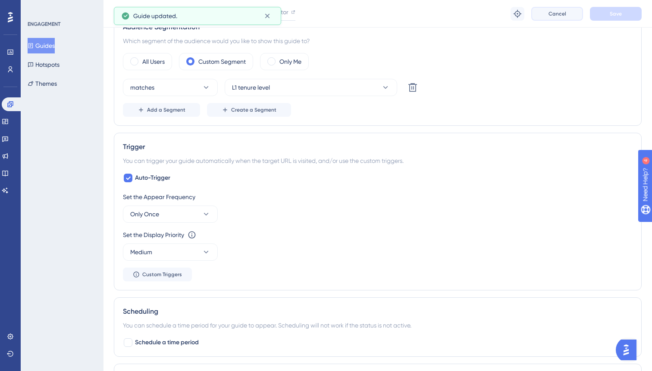
click at [558, 13] on span "Cancel" at bounding box center [558, 13] width 18 height 7
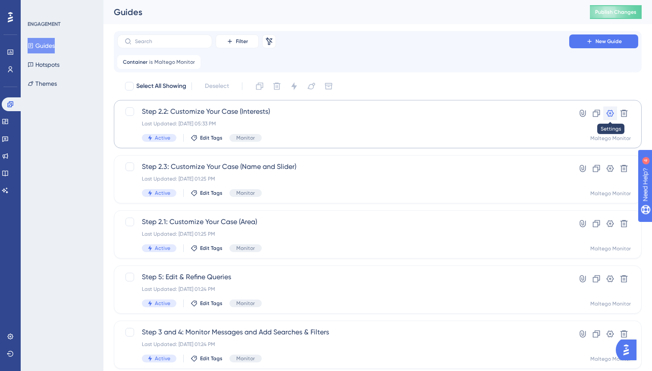
click at [611, 111] on icon at bounding box center [610, 113] width 7 height 7
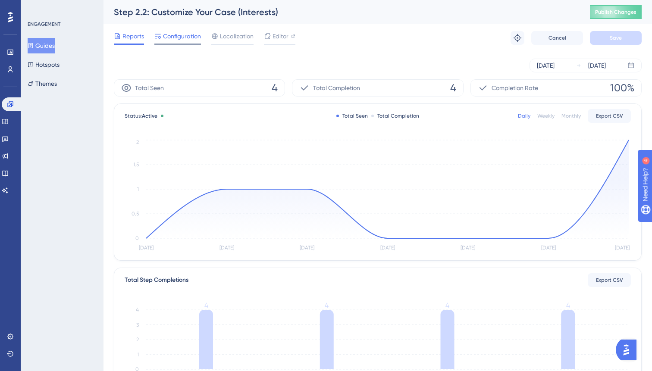
click at [193, 43] on div "Configuration" at bounding box center [177, 38] width 47 height 14
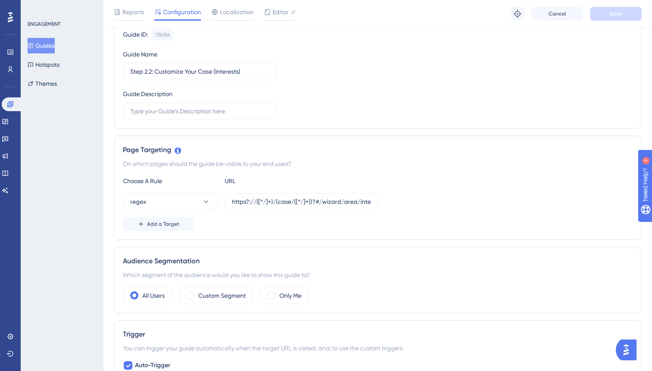
scroll to position [136, 0]
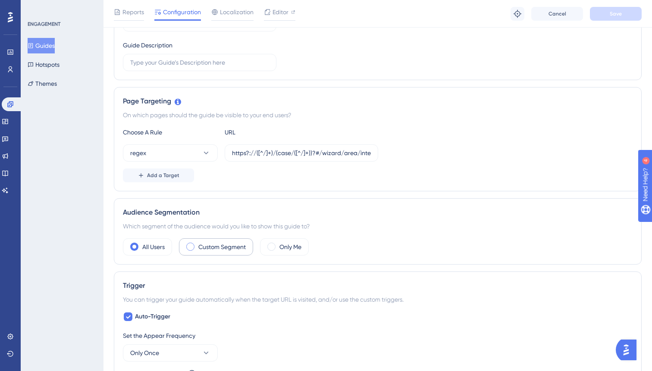
click at [220, 249] on label "Custom Segment" at bounding box center [221, 247] width 47 height 10
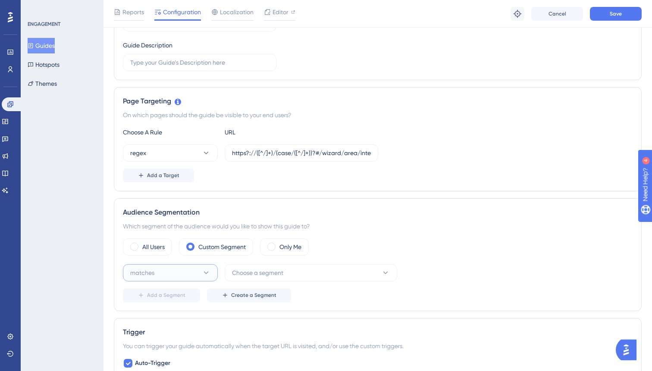
click at [182, 279] on button "matches" at bounding box center [170, 272] width 95 height 17
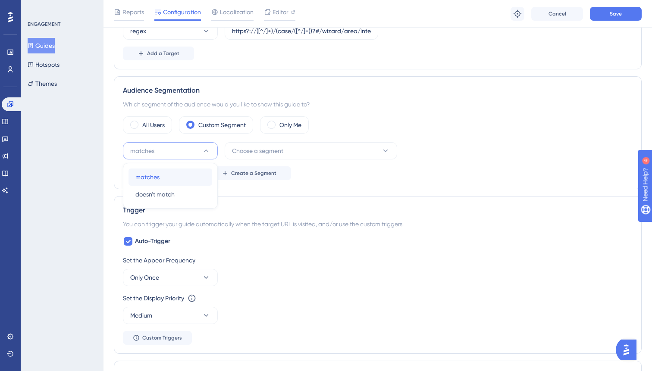
click at [173, 173] on div "matches matches" at bounding box center [170, 177] width 70 height 17
click at [271, 151] on span "Choose a segment" at bounding box center [257, 151] width 51 height 10
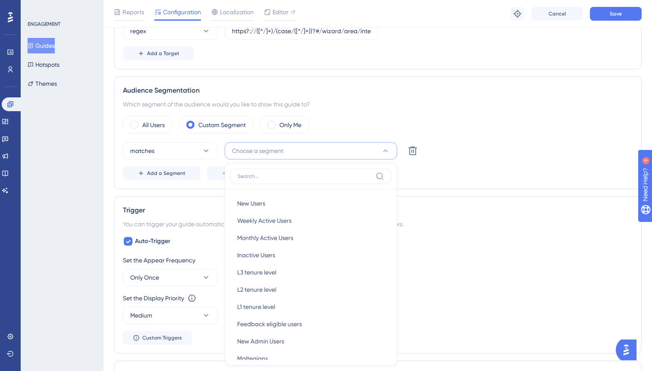
scroll to position [337, 0]
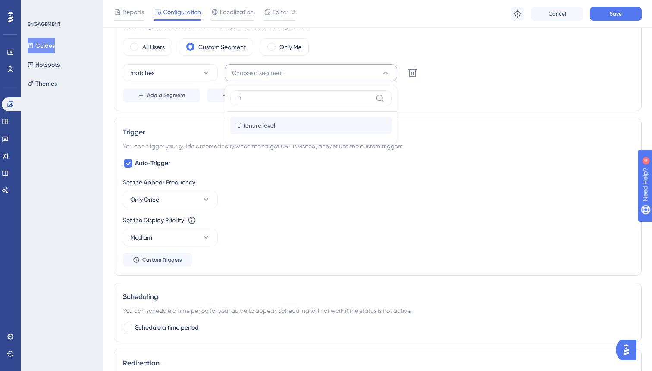
type input "l1"
click at [278, 124] on div "L1 tenure level L1 tenure level" at bounding box center [311, 125] width 148 height 17
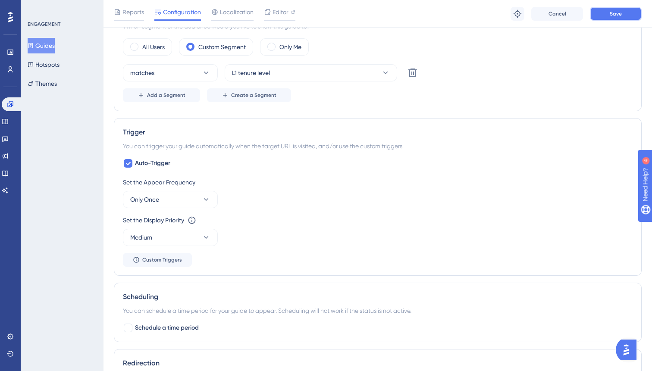
click at [602, 12] on button "Save" at bounding box center [616, 14] width 52 height 14
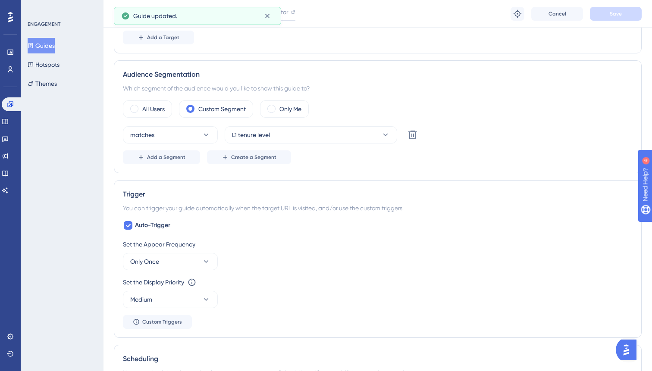
scroll to position [0, 0]
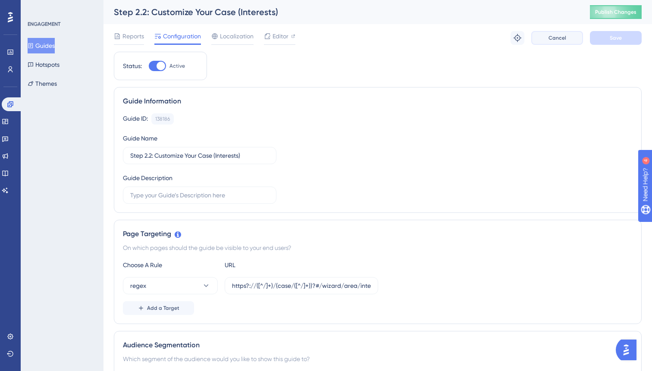
click at [557, 42] on button "Cancel" at bounding box center [558, 38] width 52 height 14
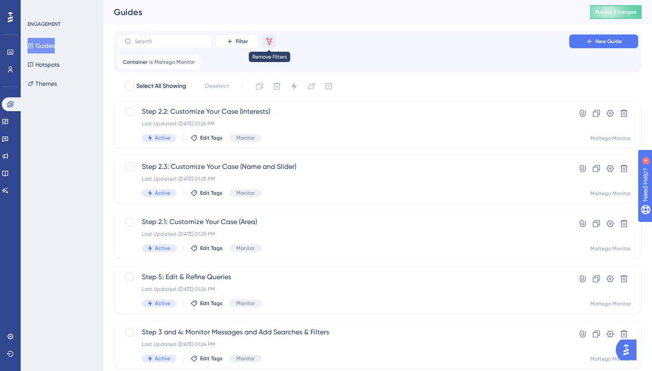
click at [273, 44] on icon at bounding box center [269, 41] width 9 height 9
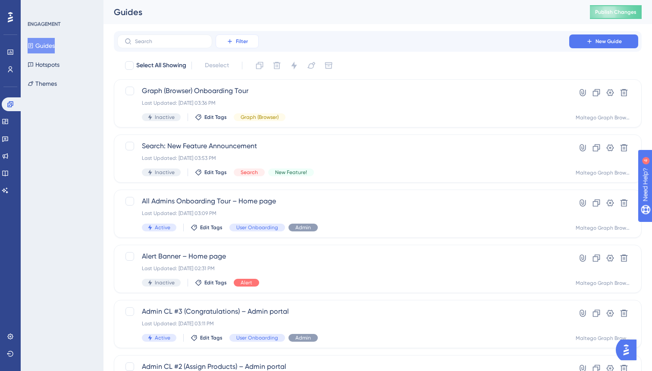
click at [224, 38] on button "Filter" at bounding box center [237, 42] width 43 height 14
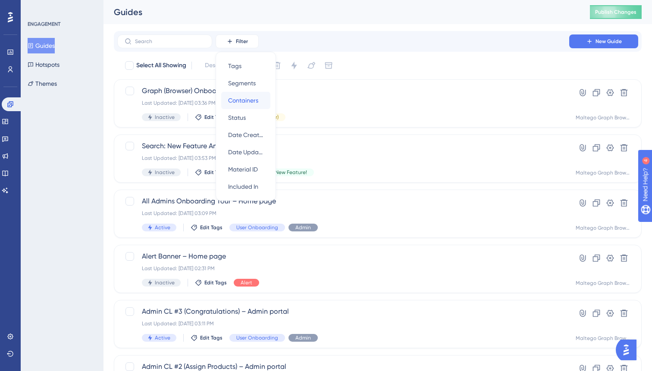
click at [242, 98] on span "Containers" at bounding box center [243, 100] width 30 height 10
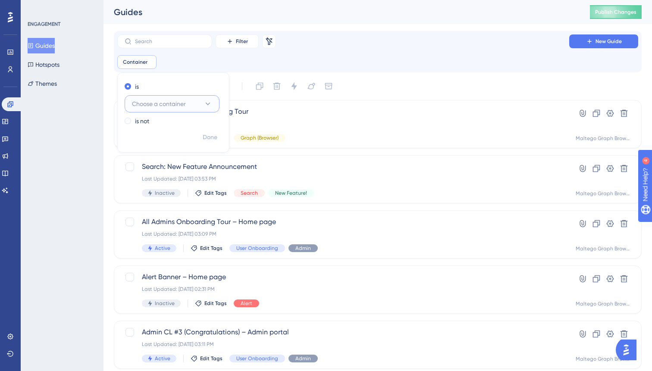
click at [160, 110] on button "Choose a container" at bounding box center [172, 103] width 95 height 17
click at [156, 172] on span "Maltego Monitor" at bounding box center [159, 174] width 45 height 10
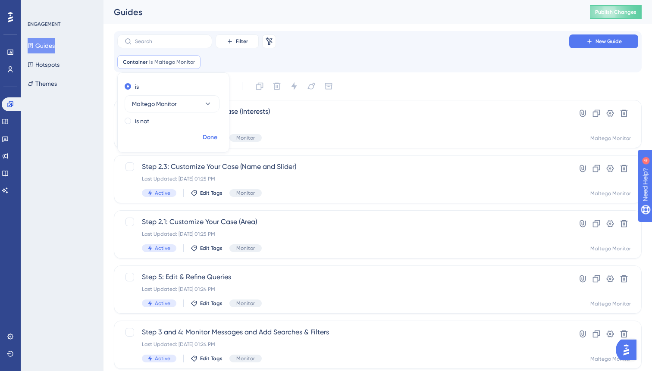
click at [212, 135] on span "Done" at bounding box center [210, 137] width 15 height 10
click at [240, 38] on span "Filter" at bounding box center [242, 41] width 12 height 7
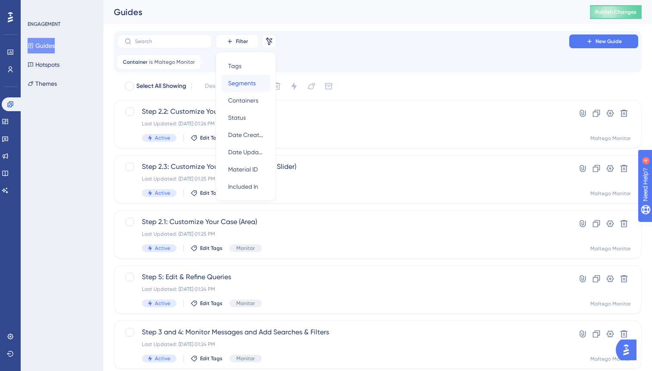
click at [249, 84] on span "Segments" at bounding box center [242, 83] width 28 height 10
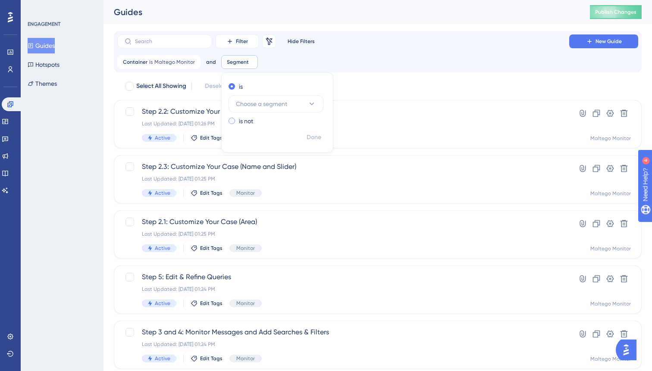
click at [246, 121] on label "is not" at bounding box center [246, 121] width 14 height 10
click at [267, 118] on span "Choose a segment" at bounding box center [261, 118] width 51 height 10
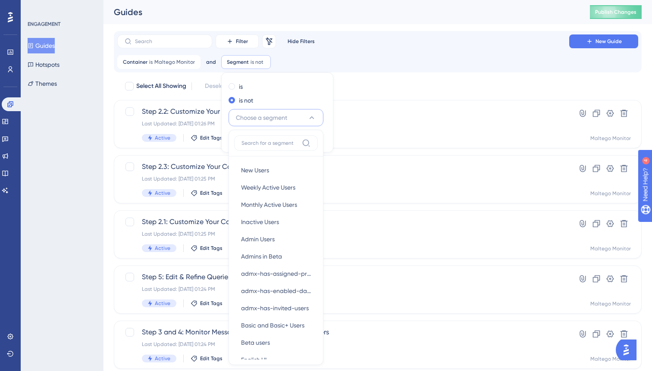
scroll to position [60, 0]
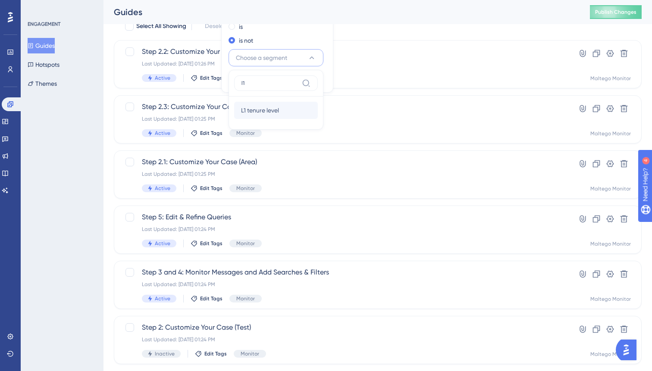
type input "l1"
click at [271, 113] on span "L1 tenure level" at bounding box center [260, 110] width 38 height 10
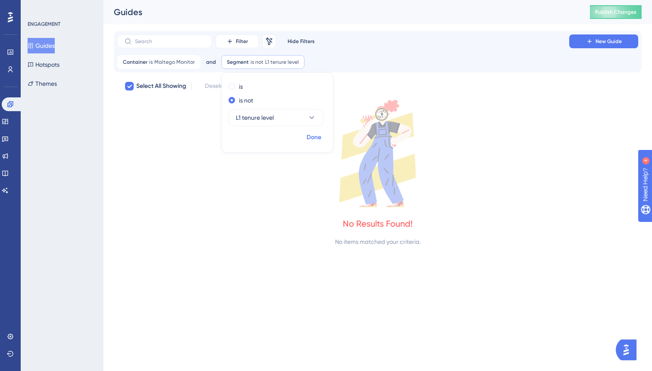
click at [311, 135] on span "Done" at bounding box center [314, 137] width 15 height 10
click at [271, 62] on span "L1 tenure level" at bounding box center [282, 62] width 34 height 7
click at [236, 88] on div "is" at bounding box center [276, 87] width 94 height 10
checkbox input "false"
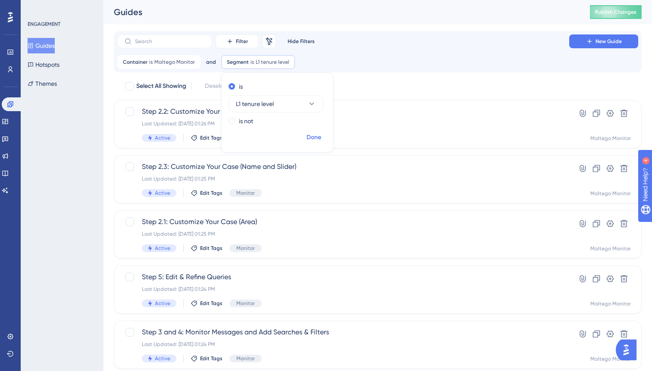
click at [309, 133] on span "Done" at bounding box center [314, 137] width 15 height 10
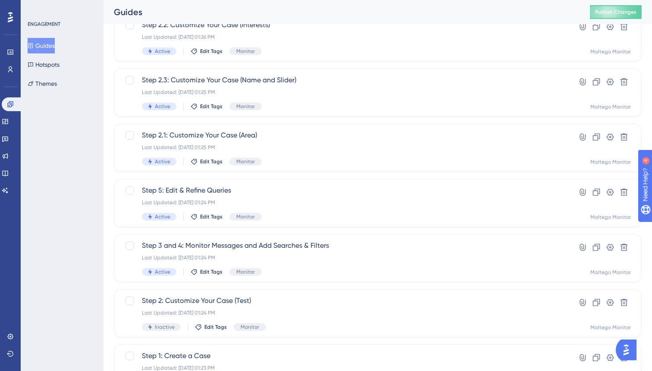
scroll to position [191, 0]
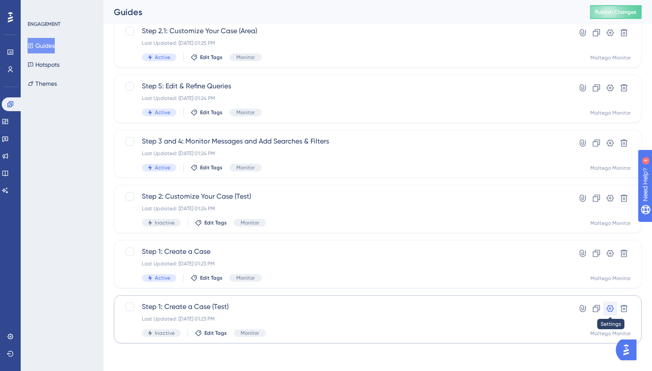
click at [608, 308] on icon at bounding box center [610, 308] width 7 height 7
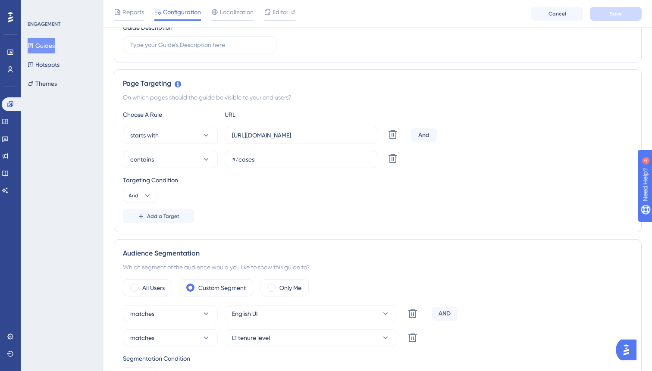
scroll to position [264, 0]
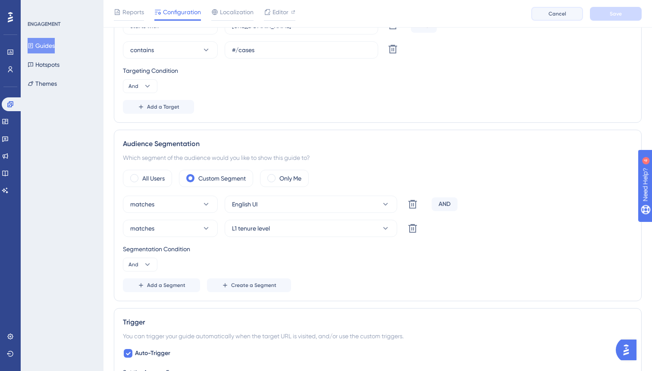
click at [560, 9] on button "Cancel" at bounding box center [558, 14] width 52 height 14
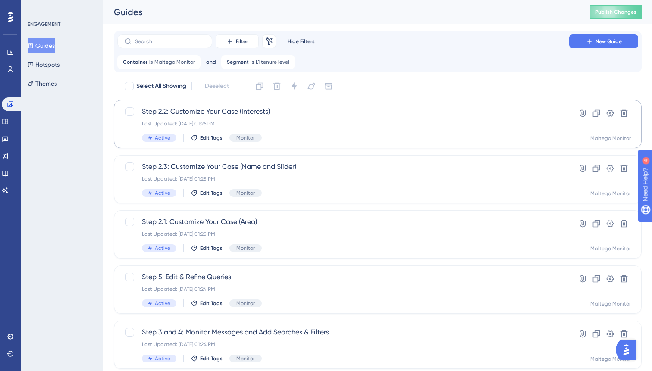
scroll to position [191, 0]
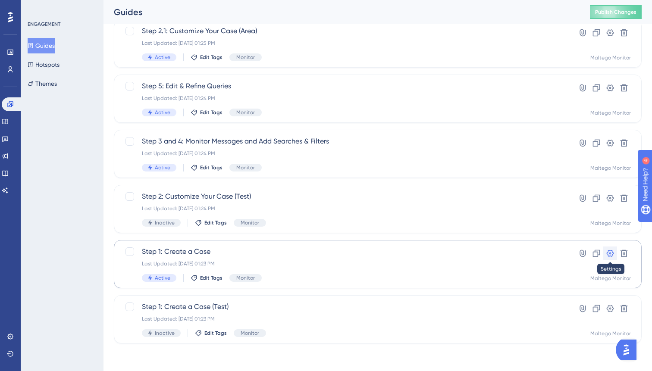
click at [609, 255] on icon at bounding box center [610, 253] width 9 height 9
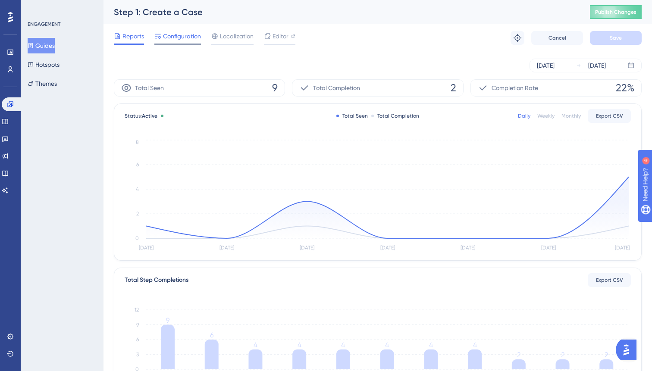
click at [189, 37] on span "Configuration" at bounding box center [182, 36] width 38 height 10
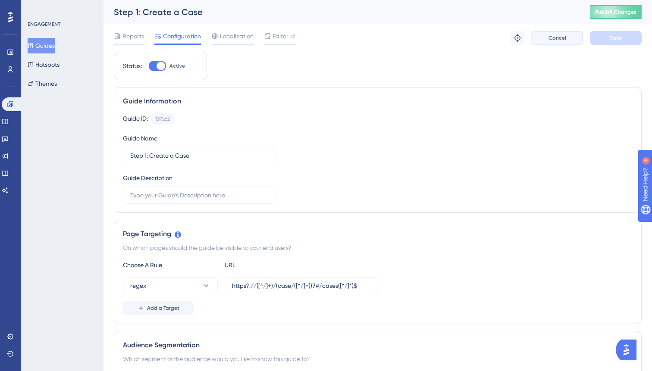
click at [567, 38] on button "Cancel" at bounding box center [558, 38] width 52 height 14
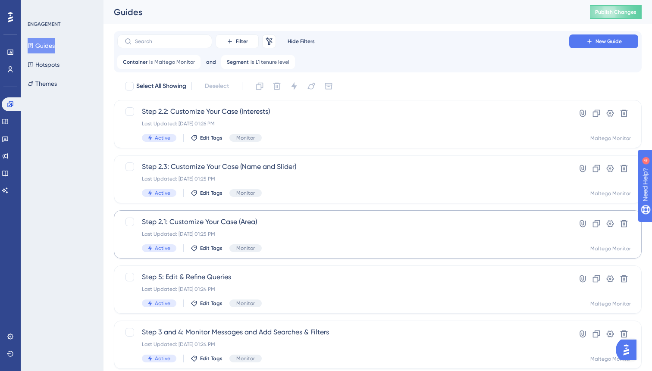
scroll to position [191, 0]
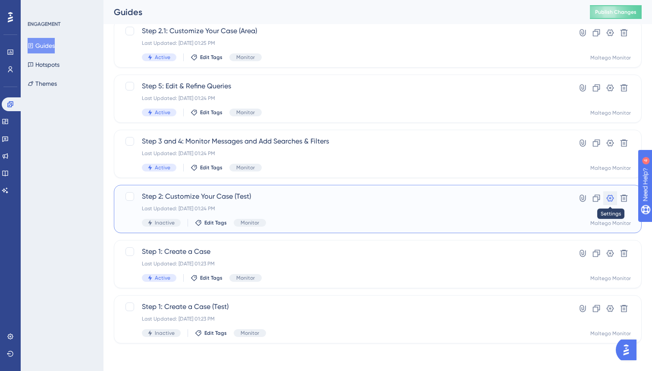
click at [611, 198] on icon at bounding box center [610, 198] width 7 height 7
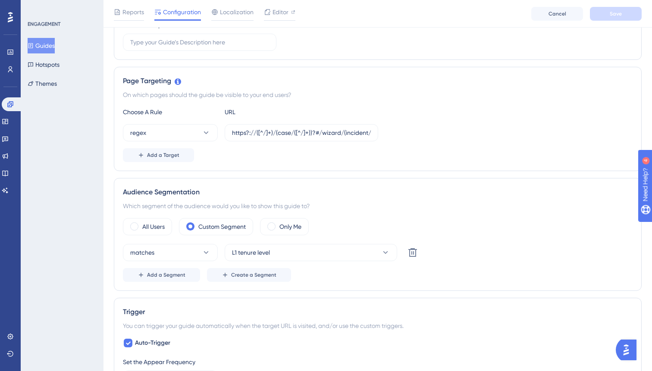
scroll to position [201, 0]
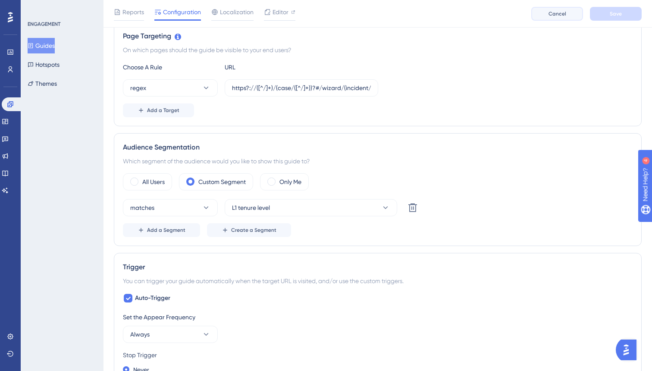
click at [556, 15] on span "Cancel" at bounding box center [558, 13] width 18 height 7
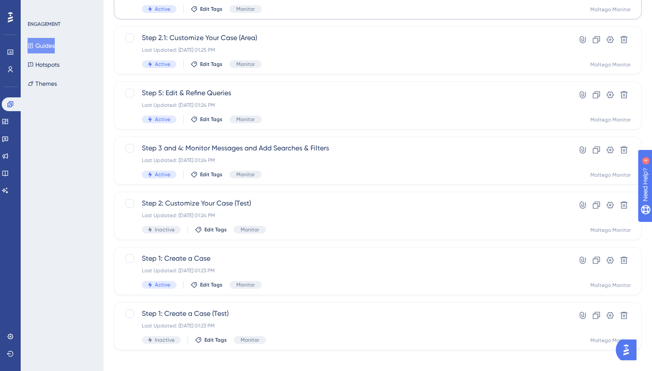
scroll to position [191, 0]
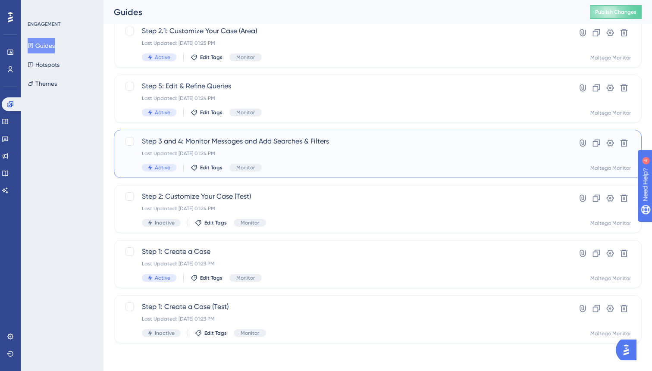
click at [374, 150] on div "Last Updated: [DATE] 01:24 PM" at bounding box center [343, 153] width 403 height 7
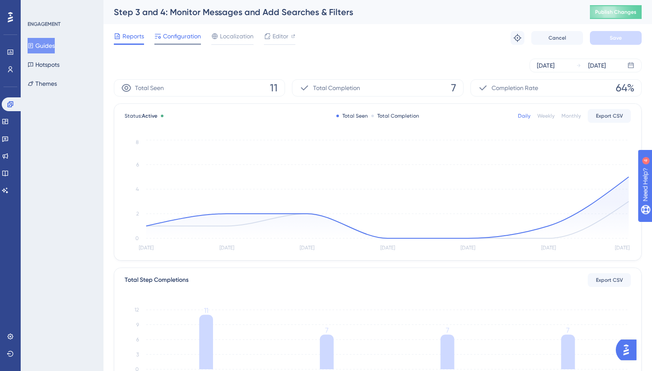
click at [183, 37] on span "Configuration" at bounding box center [182, 36] width 38 height 10
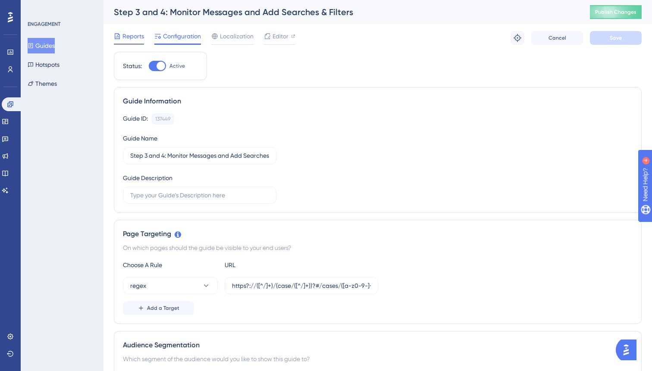
click at [135, 36] on span "Reports" at bounding box center [134, 36] width 22 height 10
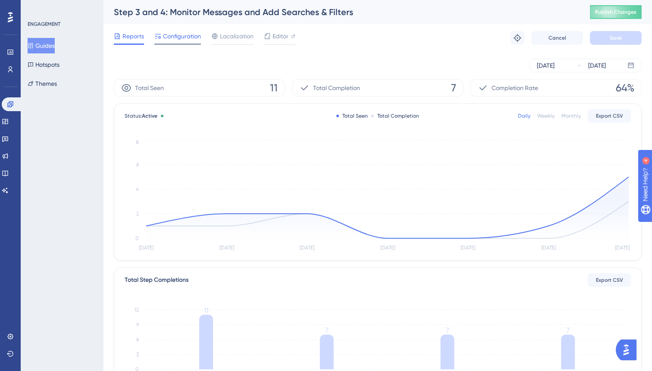
click at [174, 35] on span "Configuration" at bounding box center [182, 36] width 38 height 10
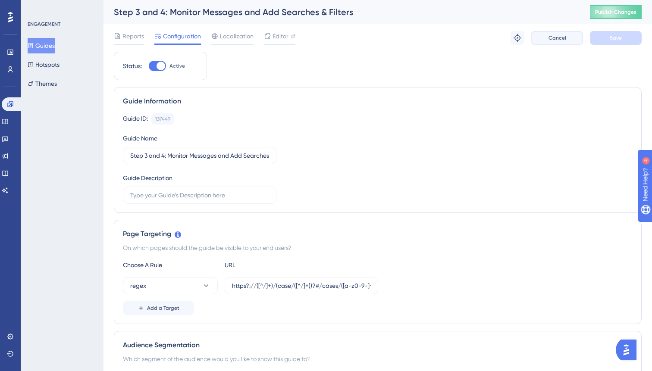
click at [564, 33] on button "Cancel" at bounding box center [558, 38] width 52 height 14
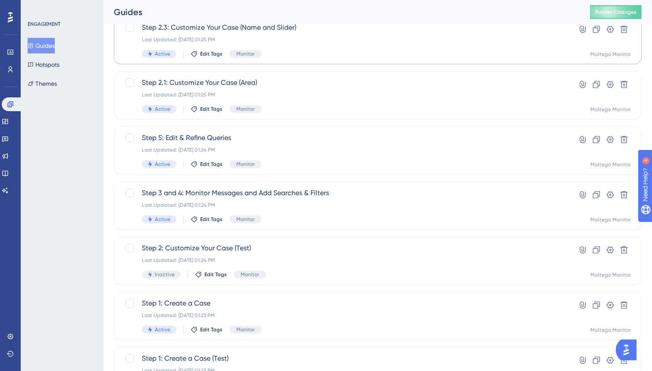
scroll to position [191, 0]
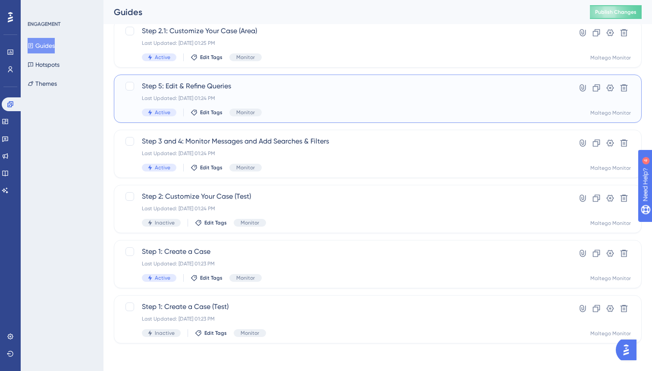
click at [371, 101] on div "Last Updated: [DATE] 01:24 PM" at bounding box center [343, 98] width 403 height 7
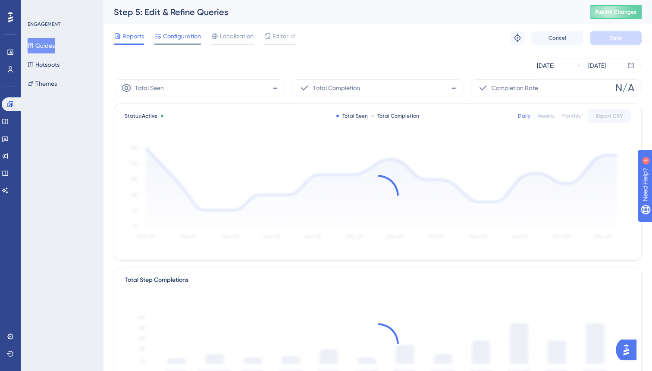
click at [200, 34] on span "Configuration" at bounding box center [182, 36] width 38 height 10
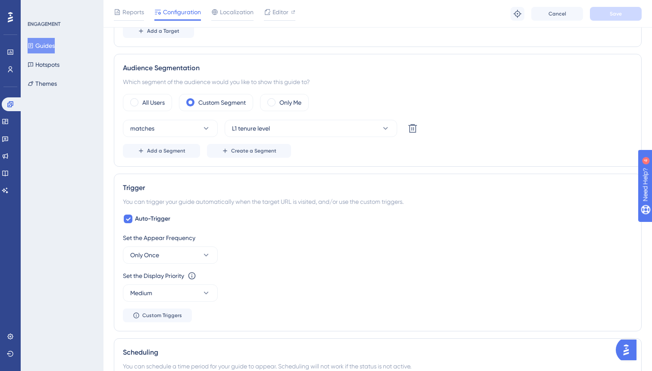
scroll to position [283, 0]
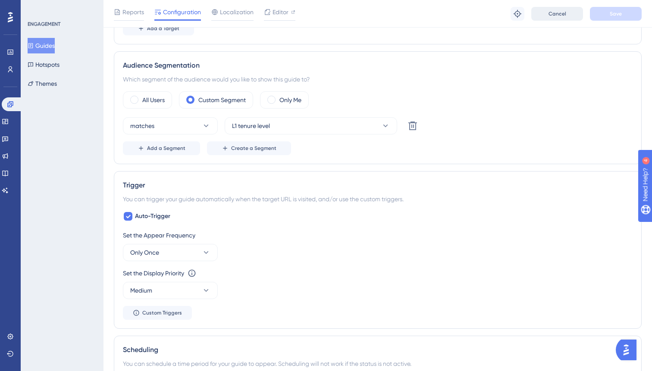
click at [566, 16] on button "Cancel" at bounding box center [558, 14] width 52 height 14
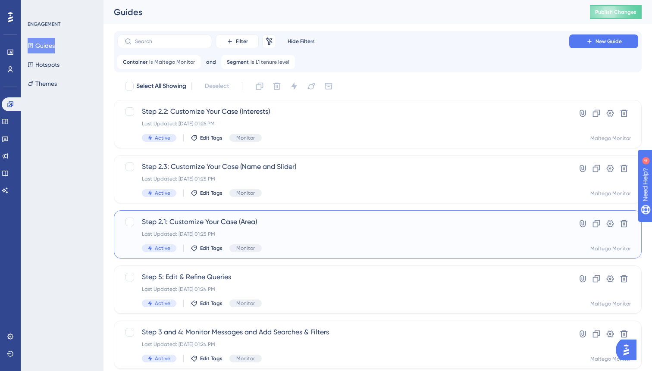
click at [376, 237] on div "Last Updated: [DATE] 01:25 PM" at bounding box center [343, 234] width 403 height 7
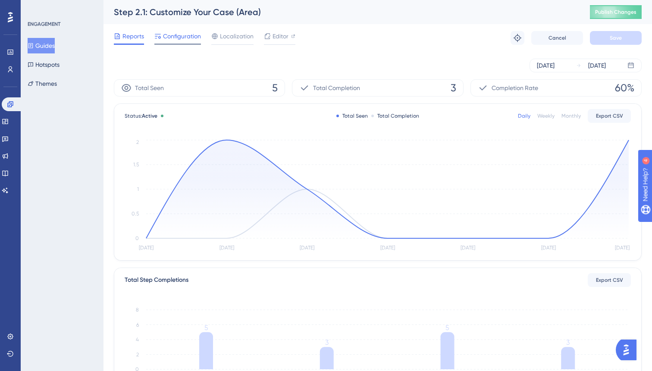
click at [177, 32] on span "Configuration" at bounding box center [182, 36] width 38 height 10
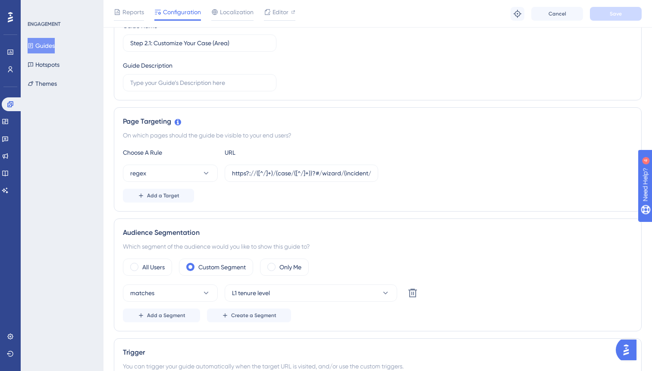
scroll to position [217, 0]
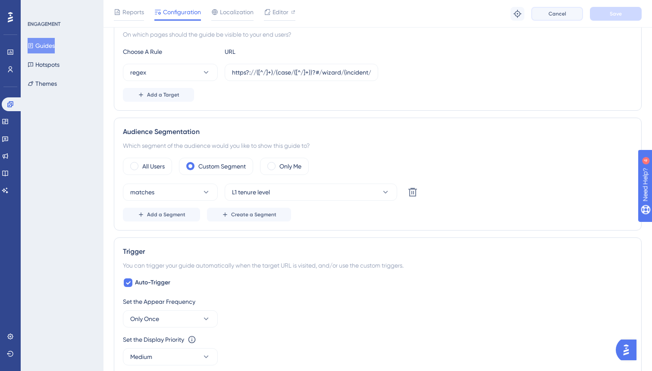
click at [554, 14] on span "Cancel" at bounding box center [558, 13] width 18 height 7
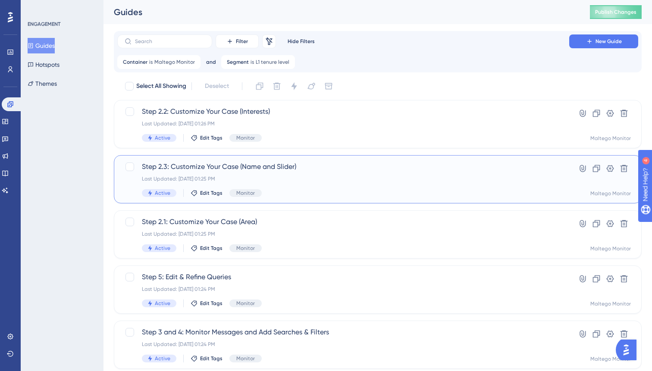
click at [351, 176] on div "Last Updated: [DATE] 01:25 PM" at bounding box center [343, 179] width 403 height 7
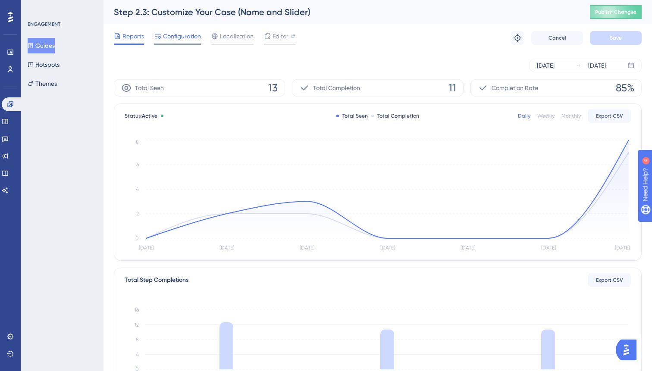
click at [184, 41] on span "Configuration" at bounding box center [182, 36] width 38 height 10
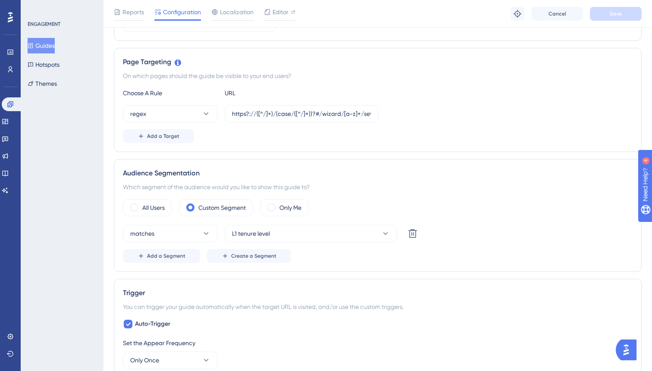
scroll to position [175, 0]
click at [559, 15] on span "Cancel" at bounding box center [558, 13] width 18 height 7
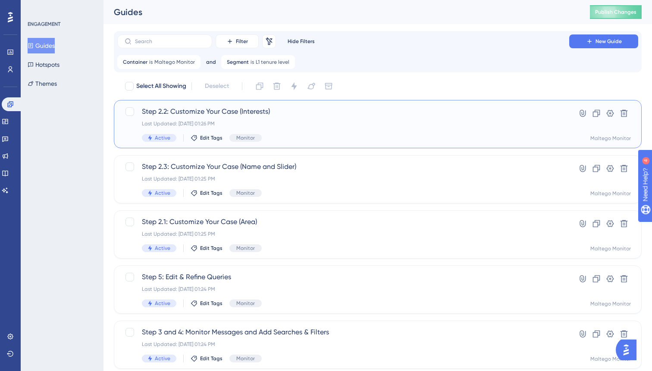
click at [346, 126] on div "Last Updated: [DATE] 01:26 PM" at bounding box center [343, 123] width 403 height 7
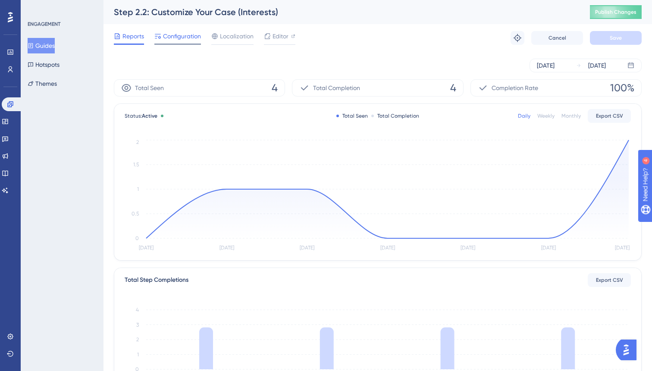
click at [189, 36] on span "Configuration" at bounding box center [182, 36] width 38 height 10
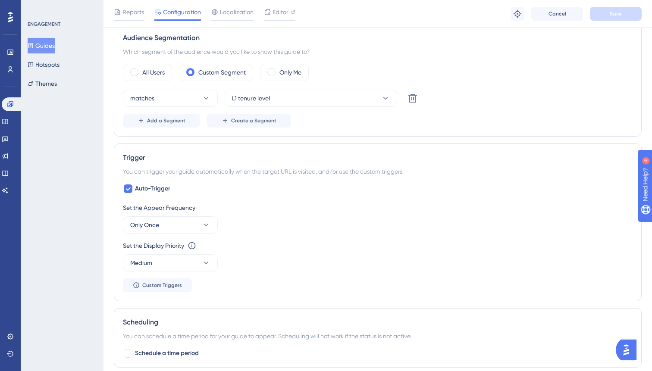
scroll to position [271, 0]
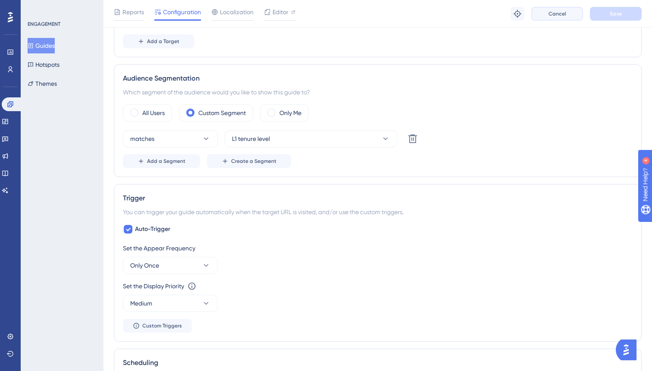
click at [563, 14] on span "Cancel" at bounding box center [558, 13] width 18 height 7
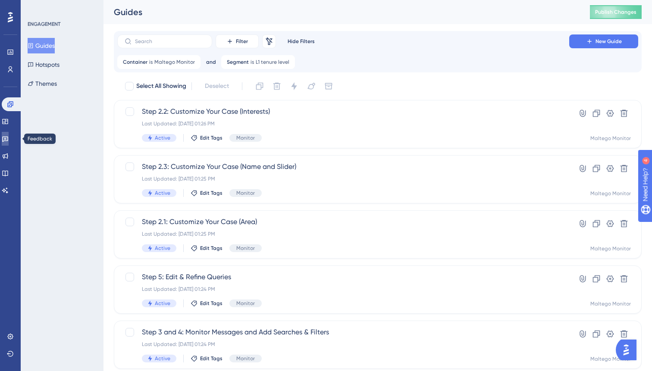
click at [9, 137] on icon at bounding box center [5, 138] width 7 height 7
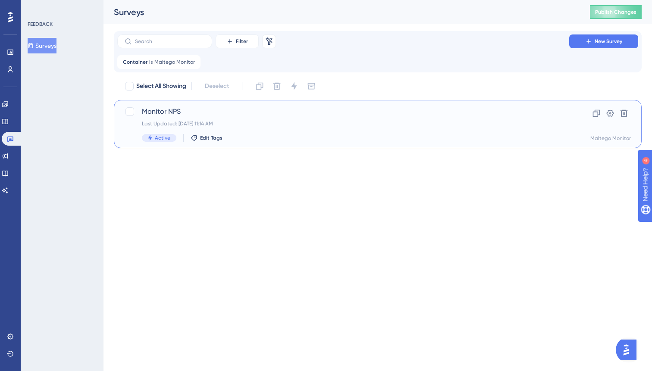
click at [331, 120] on div "Monitor NPS Last Updated: [DATE] 11:14 AM Active Edit Tags" at bounding box center [343, 124] width 403 height 35
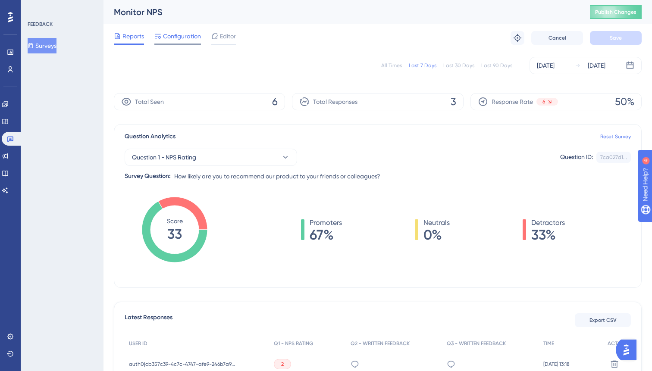
click at [176, 38] on span "Configuration" at bounding box center [182, 36] width 38 height 10
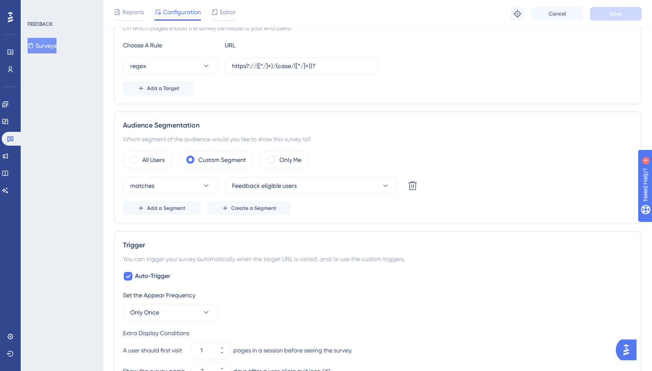
scroll to position [183, 0]
click at [560, 16] on span "Cancel" at bounding box center [558, 13] width 18 height 7
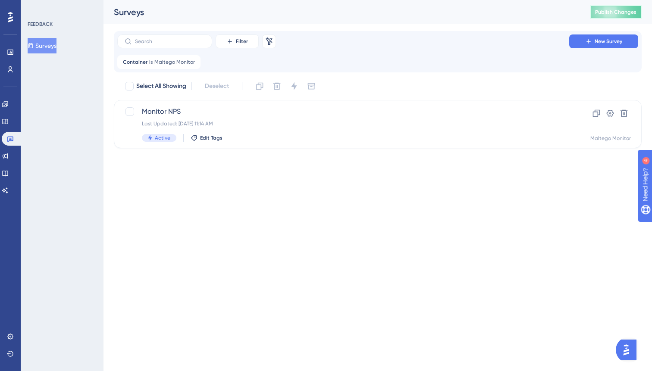
click at [611, 16] on button "Publish Changes" at bounding box center [616, 12] width 52 height 14
click at [8, 106] on icon at bounding box center [5, 104] width 6 height 6
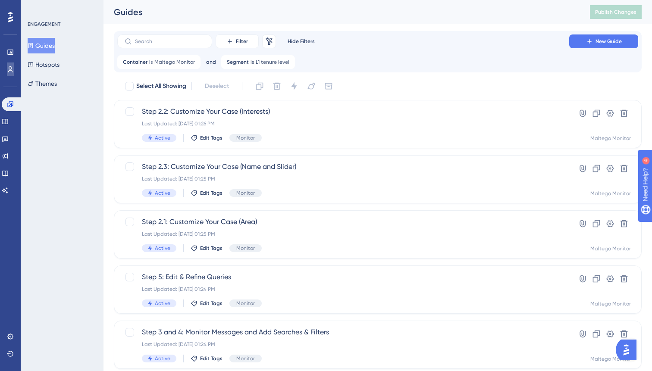
click at [12, 67] on icon at bounding box center [10, 69] width 5 height 6
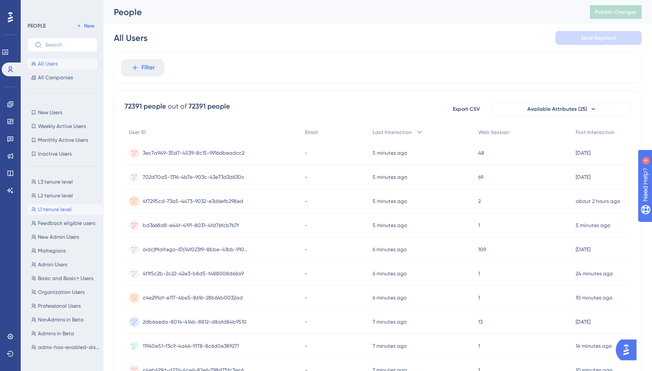
click at [56, 208] on span "L1 tenure level" at bounding box center [55, 209] width 34 height 7
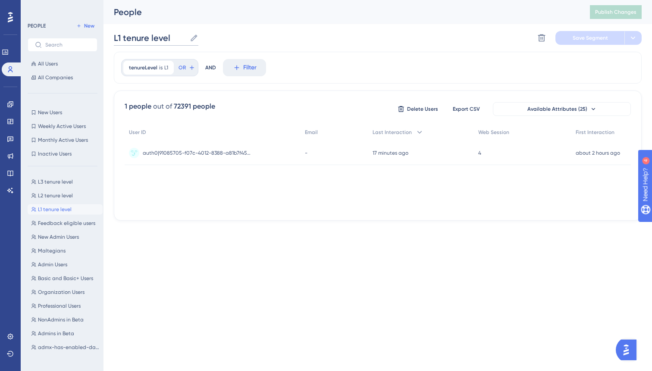
drag, startPoint x: 169, startPoint y: 40, endPoint x: 105, endPoint y: 39, distance: 64.3
click at [105, 39] on div "Performance Users Engagement Widgets Feedback Product Updates Knowledge Base AI…" at bounding box center [378, 117] width 549 height 235
click at [58, 211] on span "L1 tenure level" at bounding box center [55, 209] width 34 height 7
click at [72, 210] on button "L1 tenure level L1 tenure level" at bounding box center [65, 210] width 75 height 10
click at [66, 181] on span "L3 tenure level" at bounding box center [55, 182] width 35 height 7
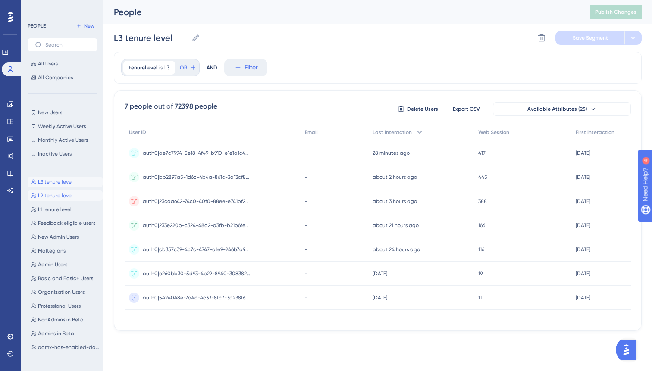
click at [64, 197] on span "L2 tenure level" at bounding box center [55, 195] width 35 height 7
click at [59, 211] on span "L1 tenure level" at bounding box center [55, 209] width 34 height 7
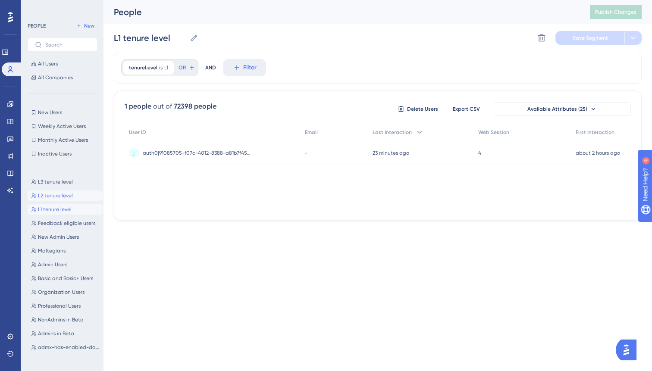
click at [66, 200] on button "L2 tenure level L2 tenure level" at bounding box center [65, 196] width 75 height 10
click at [62, 211] on span "L1 tenure level" at bounding box center [55, 209] width 34 height 7
click at [65, 223] on span "Feedback eligible users" at bounding box center [66, 223] width 57 height 7
type input "Feedback eligible users"
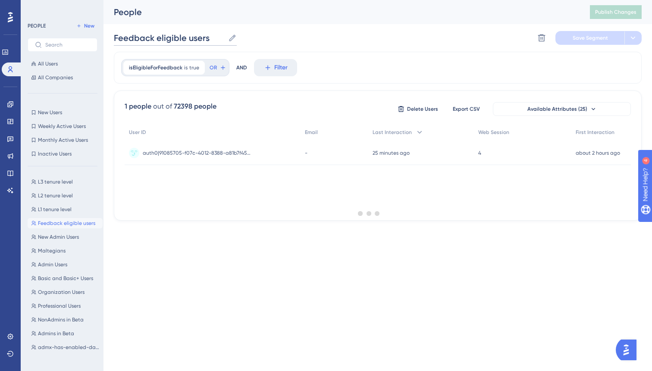
click at [203, 41] on input "Feedback eligible users" at bounding box center [169, 38] width 111 height 12
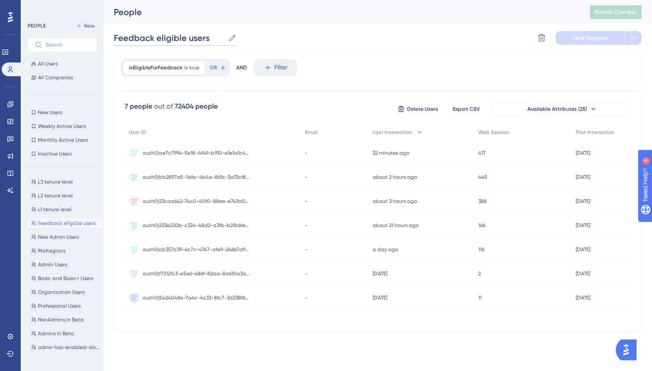
click at [195, 40] on input "Feedback eligible users" at bounding box center [169, 38] width 111 height 12
click at [277, 13] on div "People" at bounding box center [341, 12] width 455 height 12
